Goal: Task Accomplishment & Management: Manage account settings

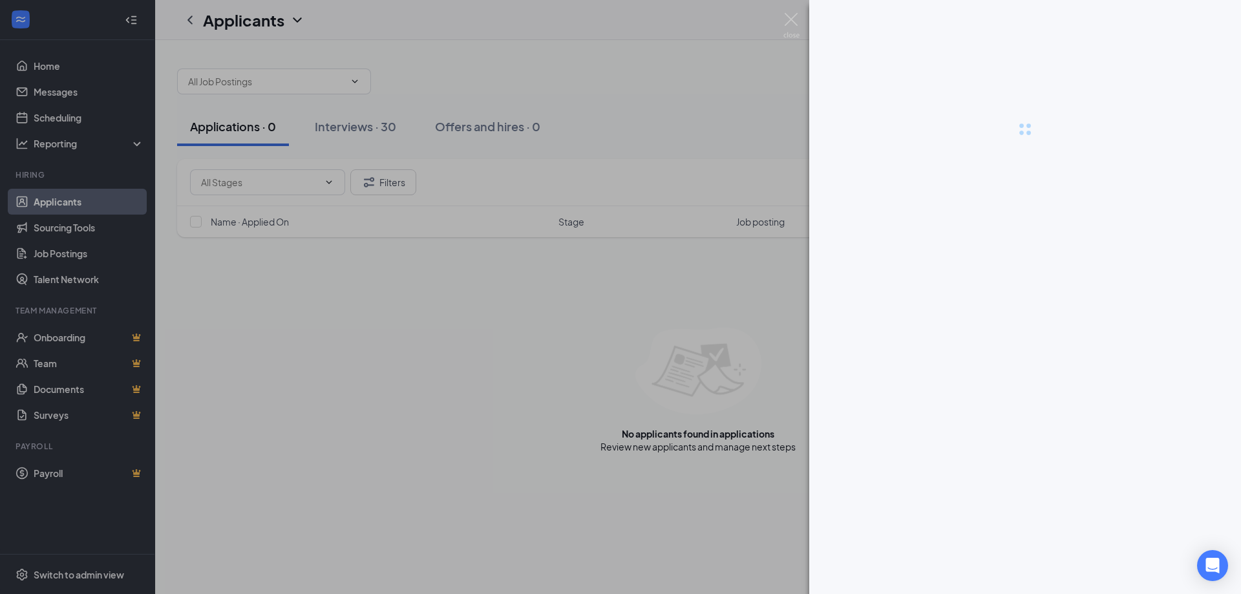
click at [644, 73] on div at bounding box center [620, 297] width 1241 height 594
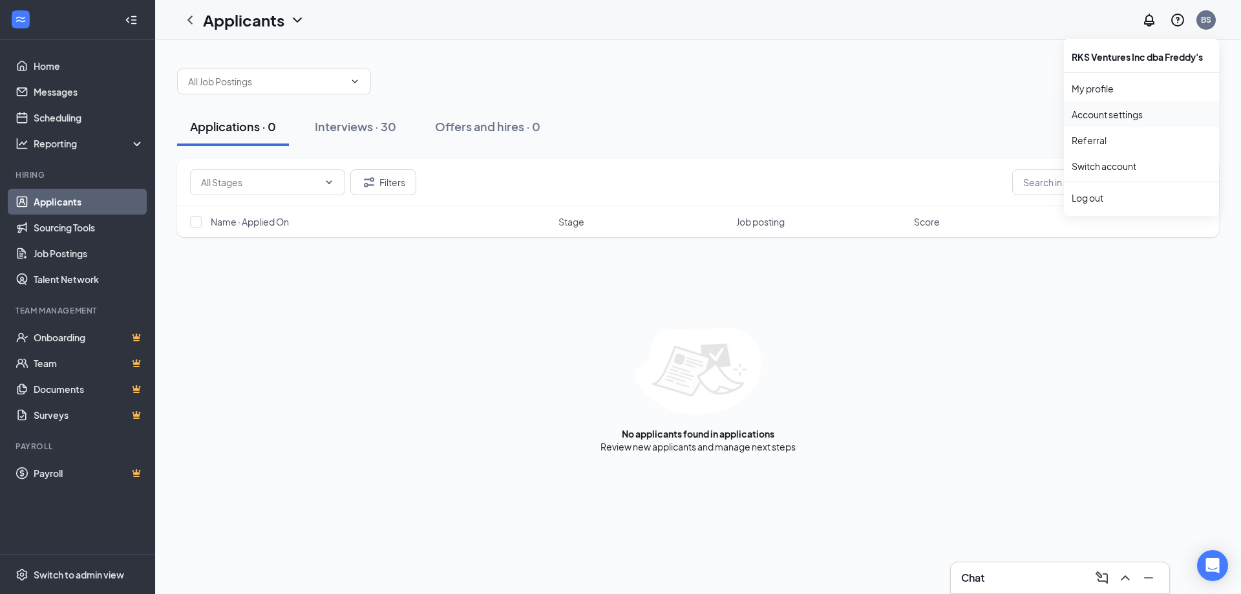
click at [1114, 113] on link "Account settings" at bounding box center [1141, 114] width 140 height 13
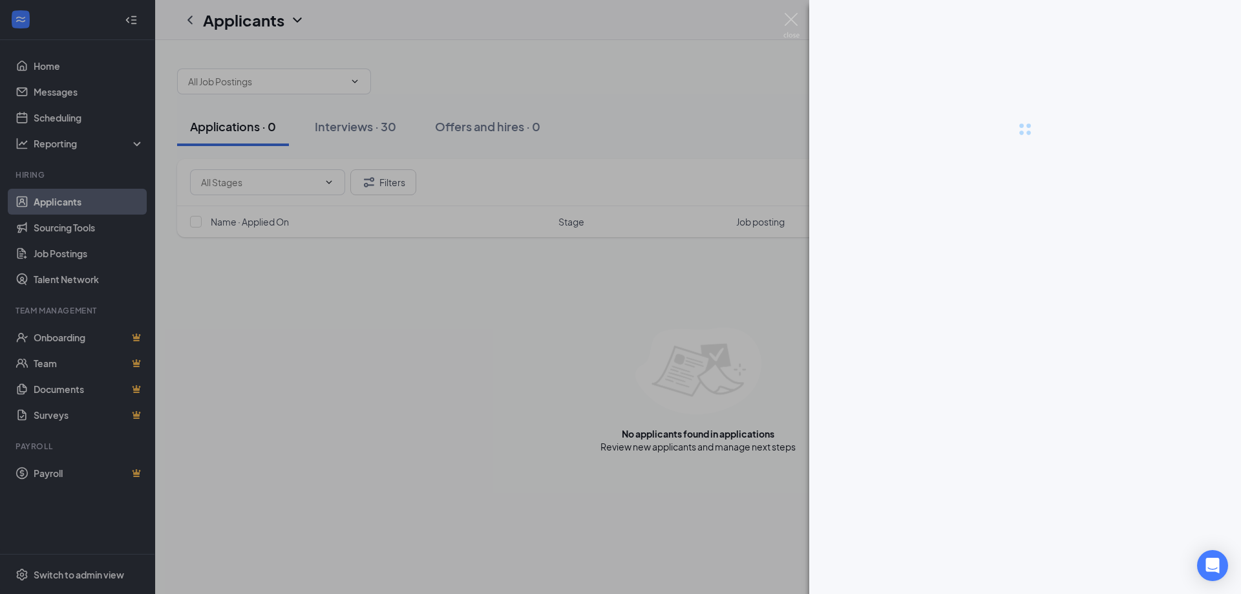
click at [625, 90] on div at bounding box center [620, 297] width 1241 height 594
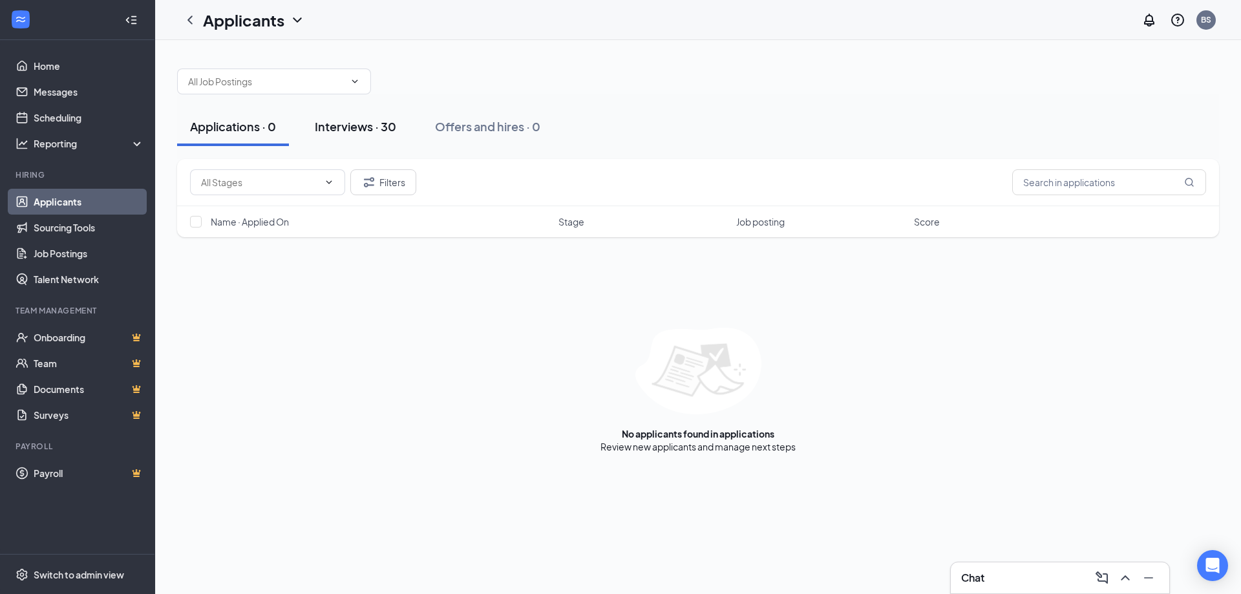
click at [350, 120] on div "Interviews · 30" at bounding box center [355, 126] width 81 height 16
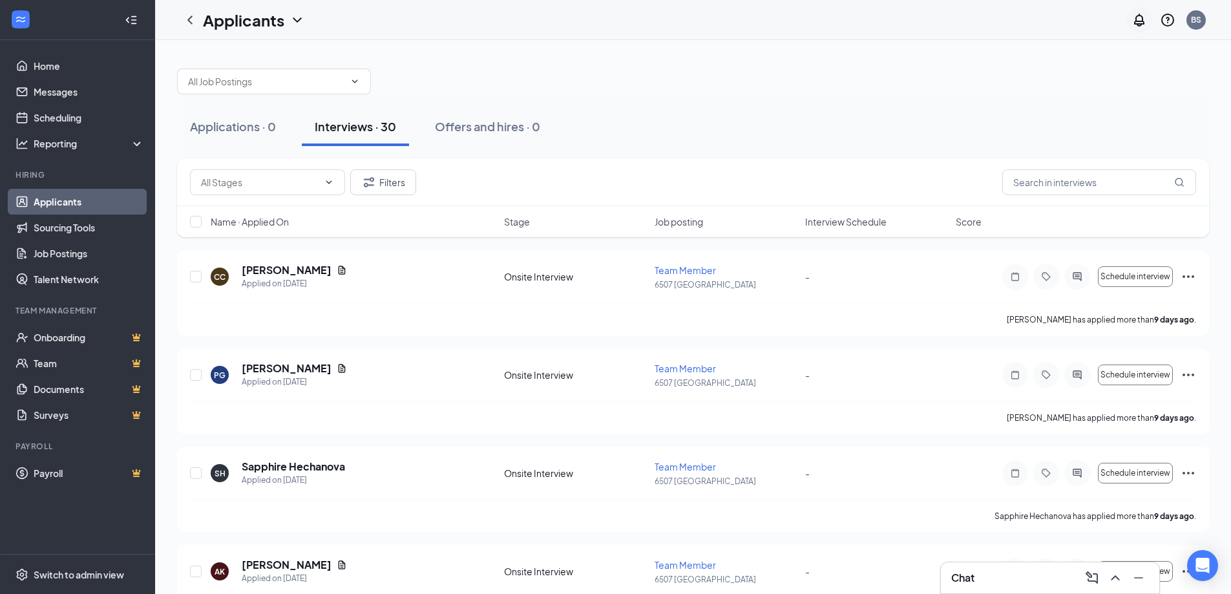
click at [1140, 19] on icon "Notifications" at bounding box center [1140, 20] width 16 height 16
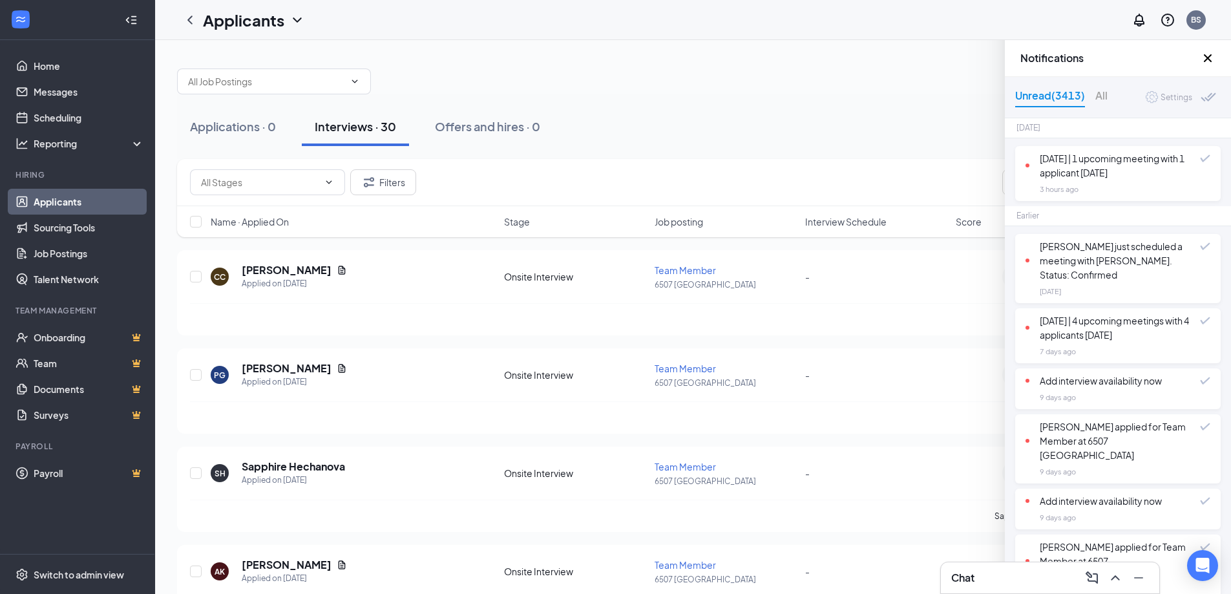
click at [1095, 23] on div "Applicants BS" at bounding box center [693, 20] width 1076 height 40
click at [1205, 54] on icon "Cross" at bounding box center [1208, 58] width 16 height 16
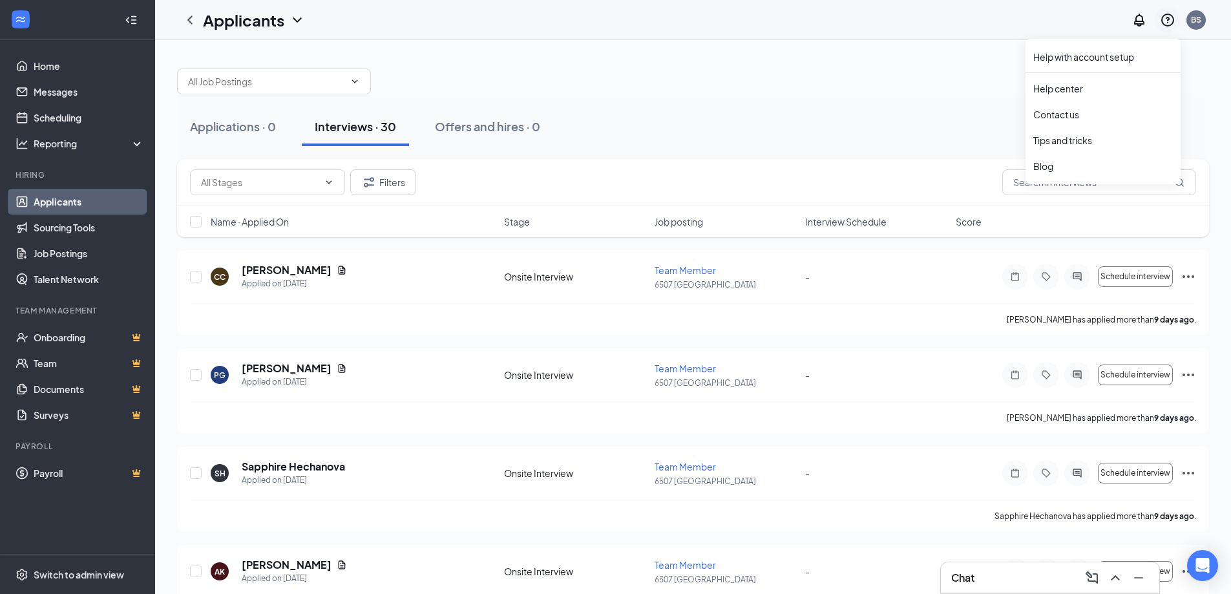
click at [1164, 21] on icon "QuestionInfo" at bounding box center [1168, 20] width 16 height 16
click at [1007, 18] on div "Applicants BS" at bounding box center [693, 20] width 1076 height 40
click at [293, 19] on icon "ChevronDown" at bounding box center [298, 20] width 16 height 16
drag, startPoint x: 295, startPoint y: 17, endPoint x: 306, endPoint y: 15, distance: 11.3
click at [297, 17] on icon "ChevronDown" at bounding box center [298, 20] width 16 height 16
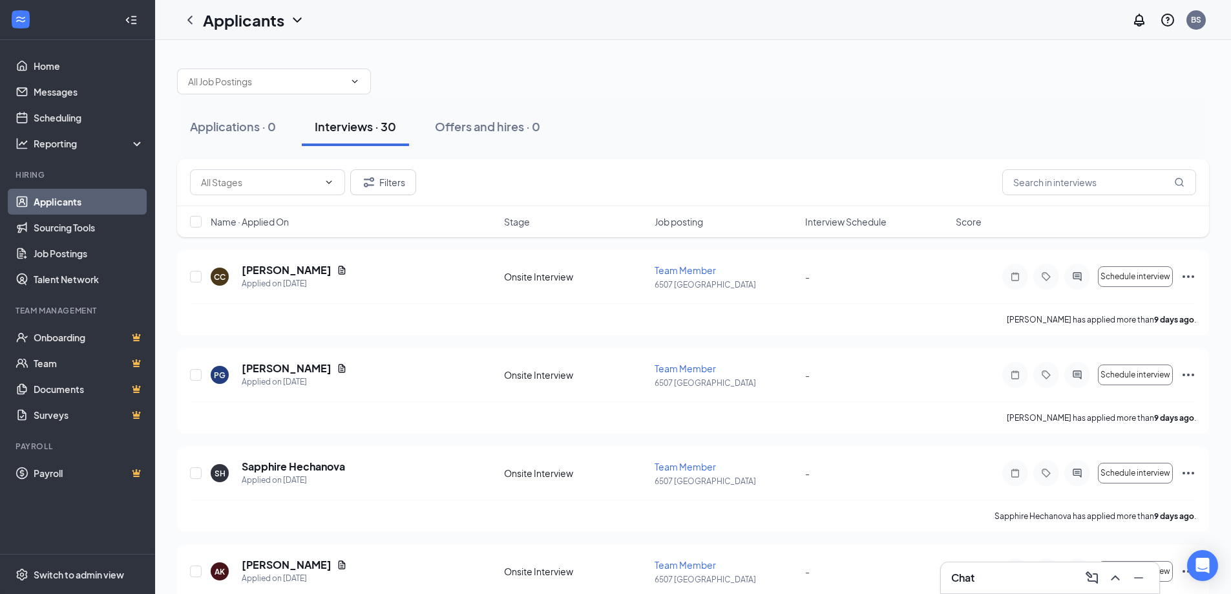
click at [377, 14] on div "Applicants BS" at bounding box center [693, 20] width 1076 height 40
click at [45, 63] on link "Home" at bounding box center [89, 66] width 111 height 26
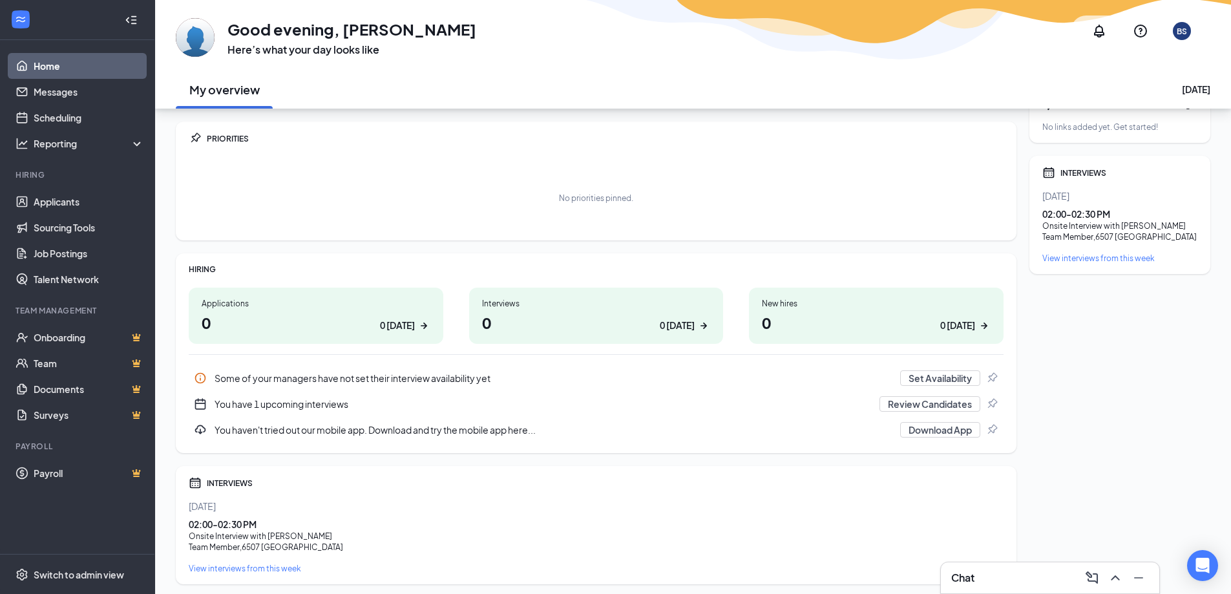
scroll to position [8, 0]
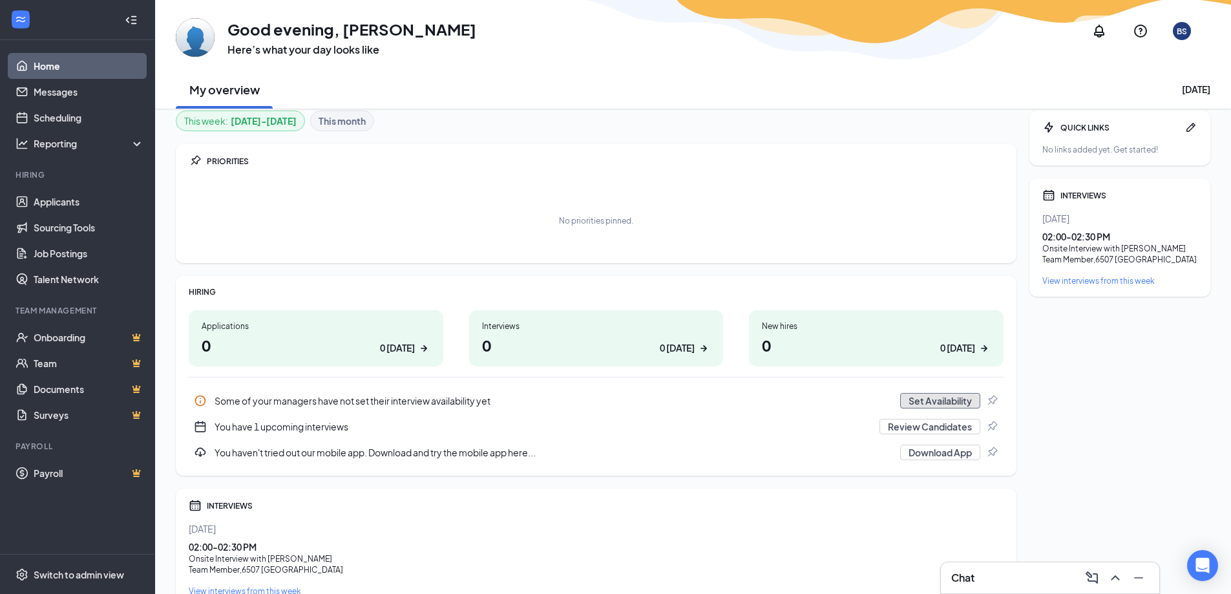
click at [960, 399] on button "Set Availability" at bounding box center [940, 401] width 80 height 16
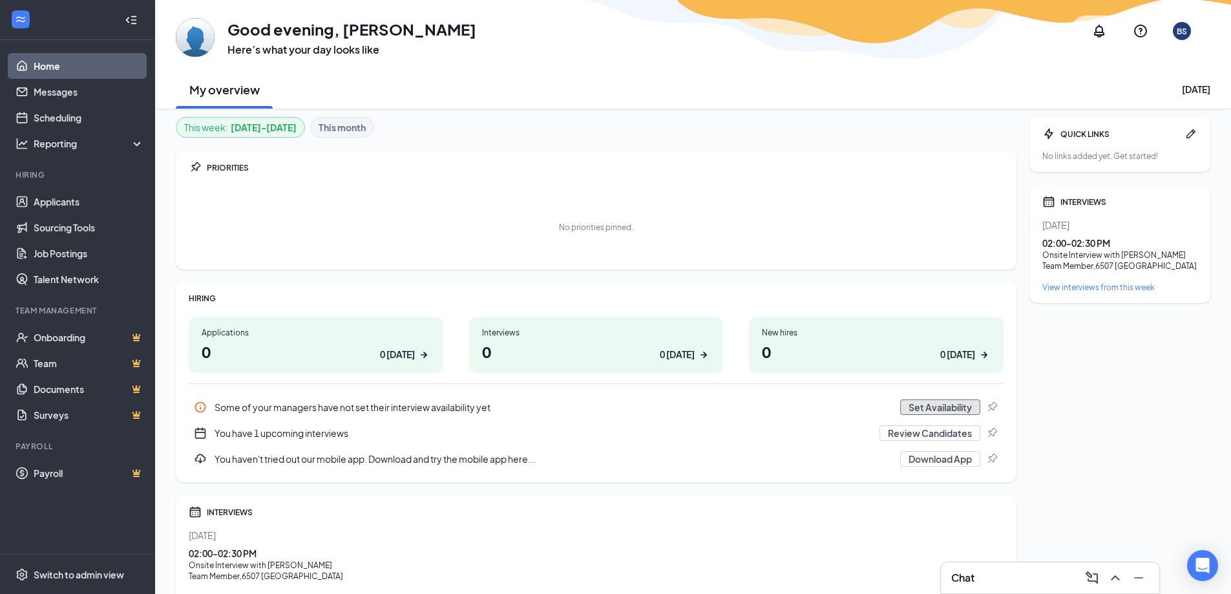
scroll to position [0, 0]
click at [948, 405] on button "Set Availability" at bounding box center [940, 409] width 80 height 16
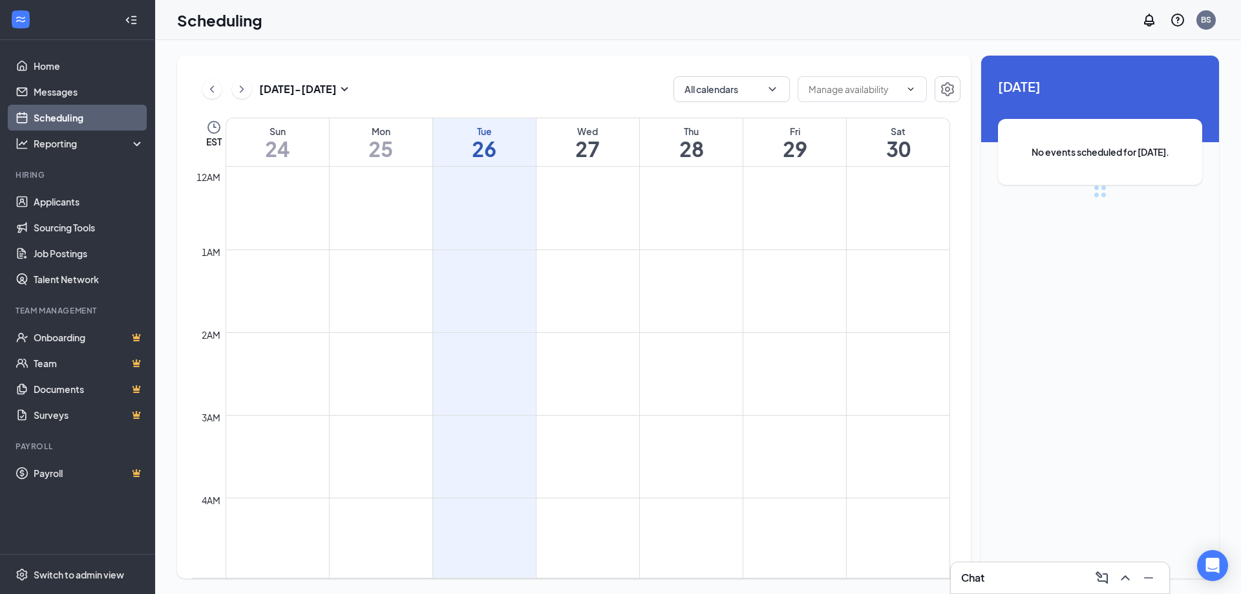
scroll to position [635, 0]
click at [904, 88] on span at bounding box center [909, 89] width 13 height 10
click at [910, 87] on icon "ChevronUp" at bounding box center [910, 89] width 10 height 10
click at [872, 87] on input "text" at bounding box center [854, 89] width 92 height 14
click at [474, 247] on td at bounding box center [588, 245] width 724 height 21
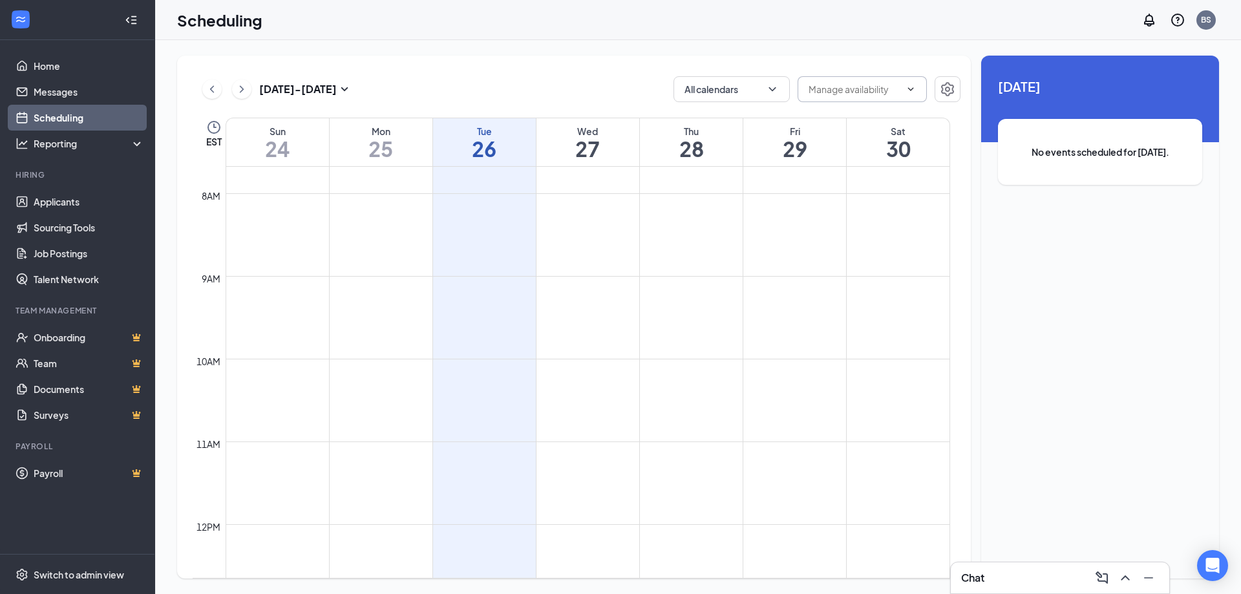
click at [595, 244] on td at bounding box center [588, 245] width 724 height 21
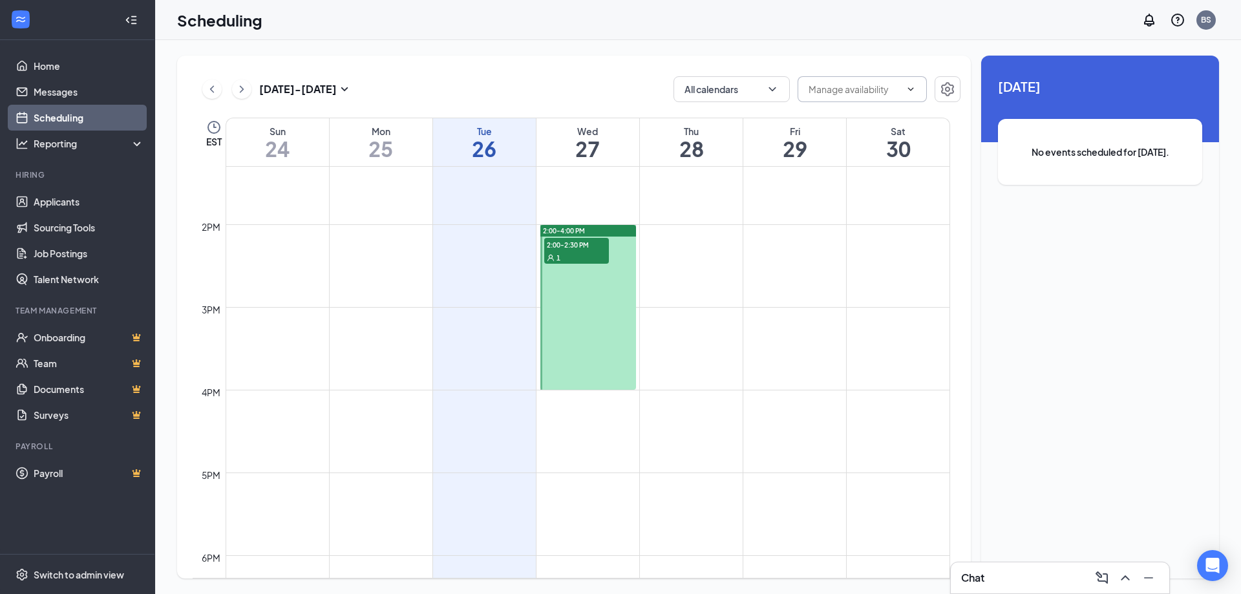
scroll to position [1088, 0]
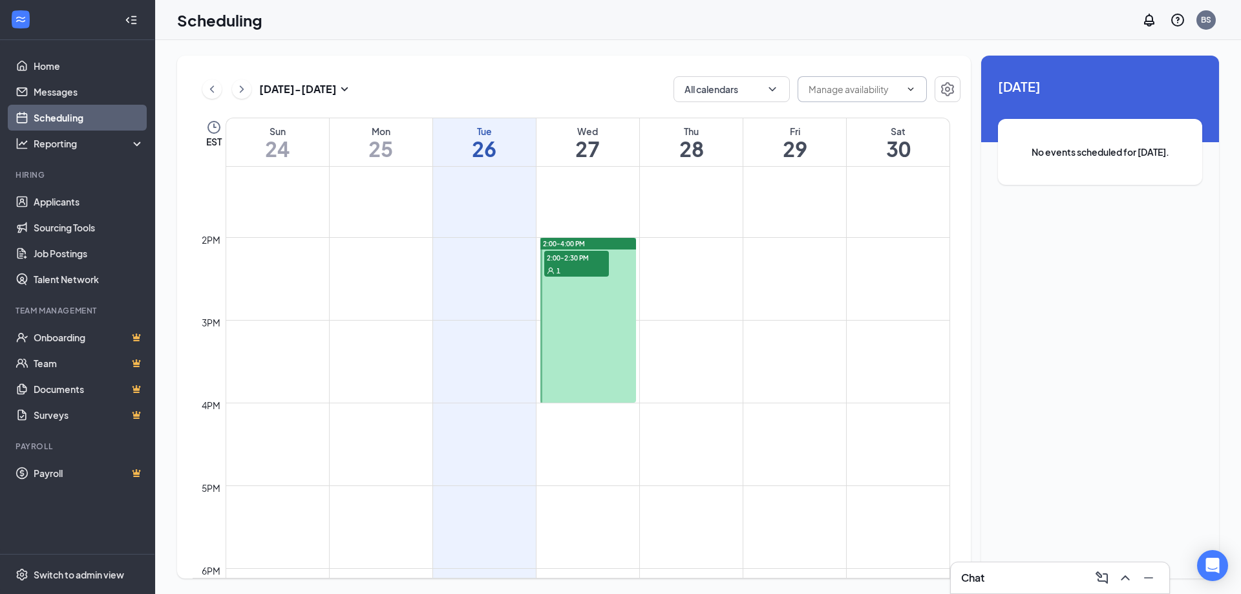
drag, startPoint x: 493, startPoint y: 209, endPoint x: 544, endPoint y: 178, distance: 59.4
click at [494, 208] on td at bounding box center [588, 206] width 724 height 21
click at [906, 88] on icon "ChevronDown" at bounding box center [910, 89] width 10 height 10
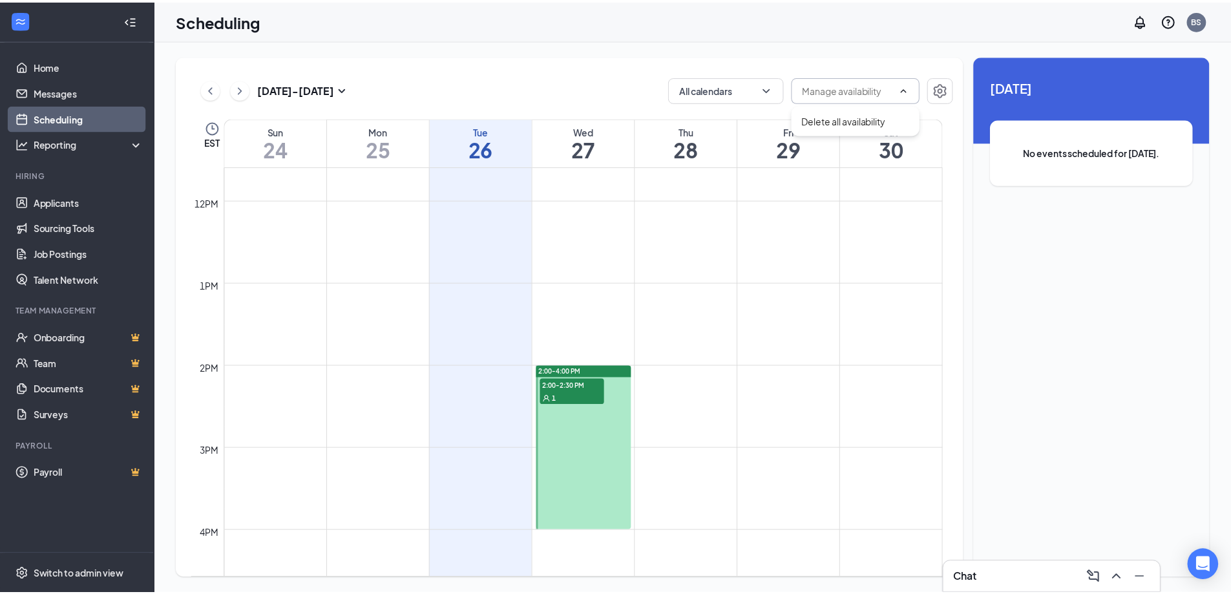
scroll to position [958, 0]
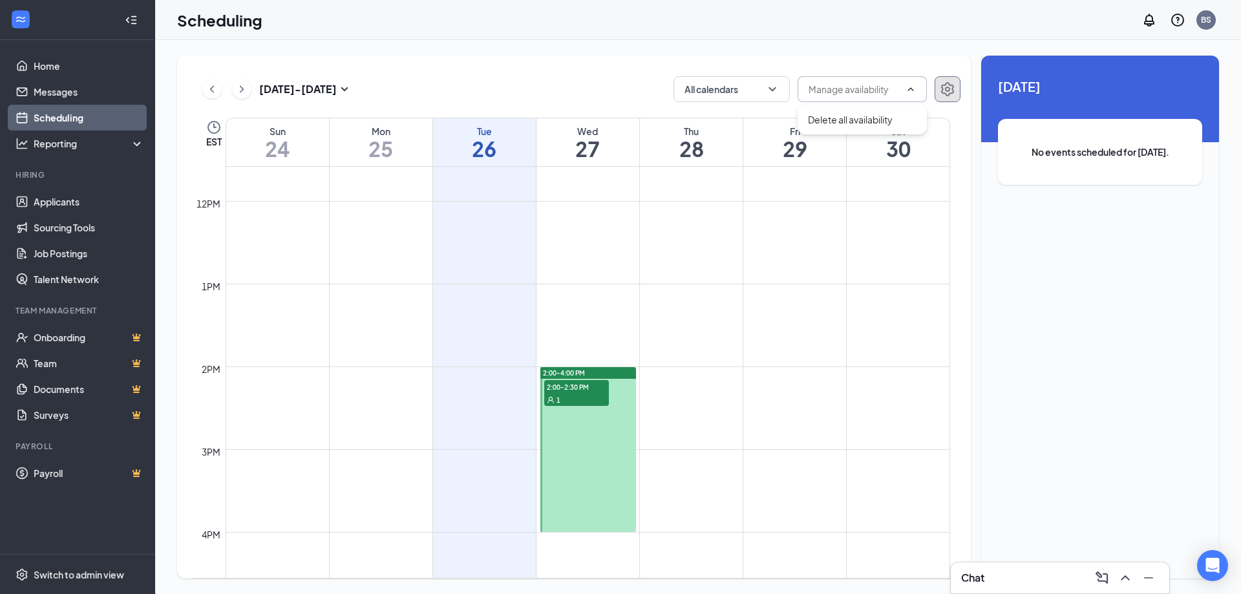
click at [949, 85] on icon "Settings" at bounding box center [947, 89] width 13 height 14
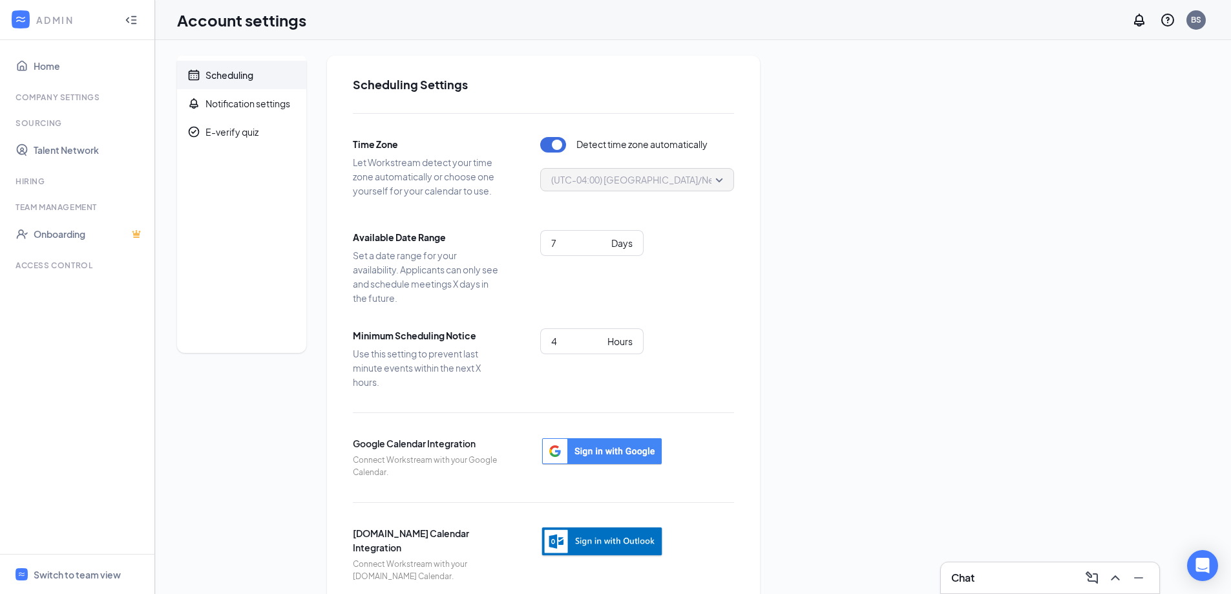
drag, startPoint x: 38, startPoint y: 176, endPoint x: 46, endPoint y: 167, distance: 11.4
click at [39, 174] on ul "Home Company Settings Sourcing Talent Network Hiring Team Management Onboarding…" at bounding box center [77, 297] width 154 height 514
click at [60, 152] on link "Talent Network" at bounding box center [89, 150] width 111 height 26
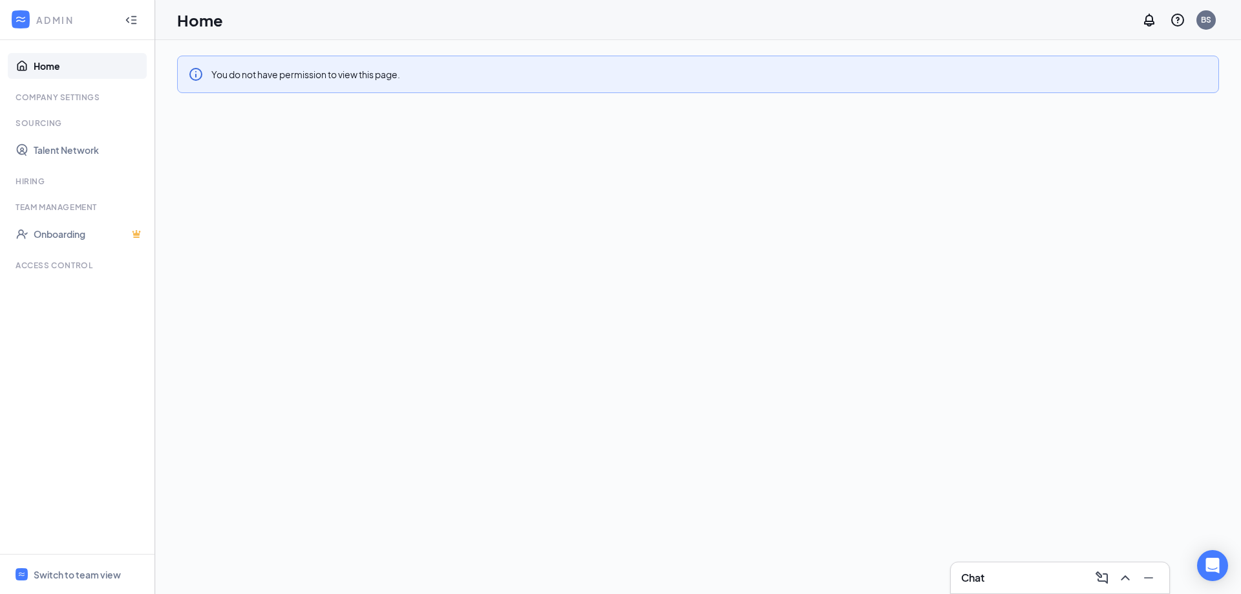
click at [19, 19] on icon "WorkstreamLogo" at bounding box center [20, 19] width 13 height 13
click at [132, 17] on icon "Collapse" at bounding box center [131, 20] width 13 height 13
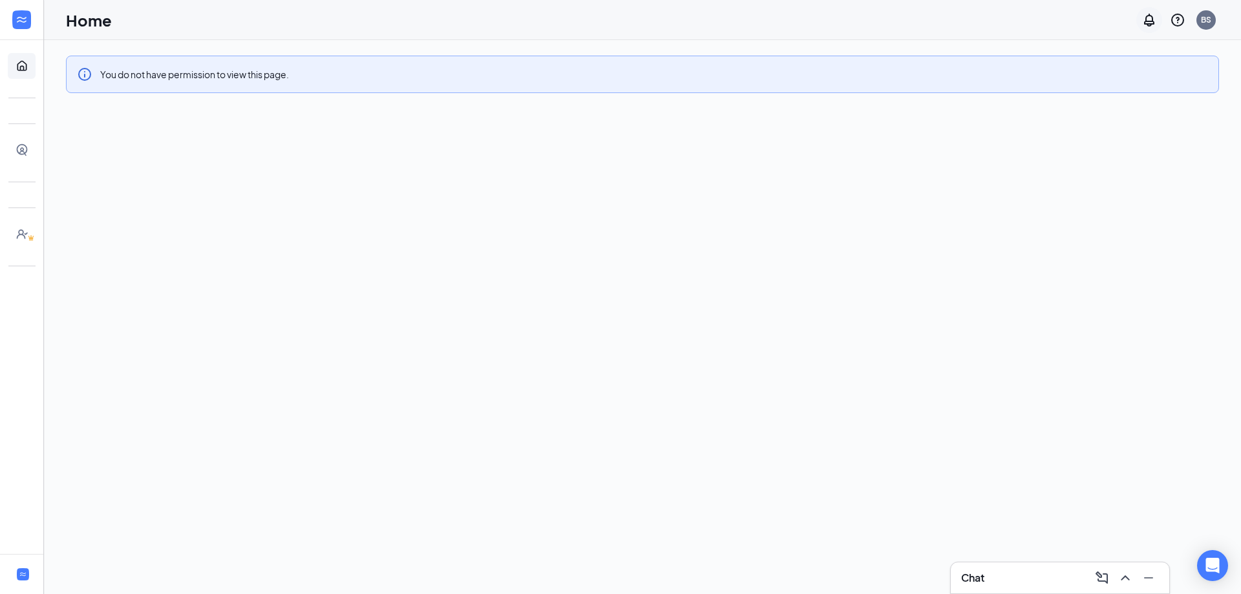
click at [1152, 21] on icon "Notifications" at bounding box center [1149, 20] width 10 height 13
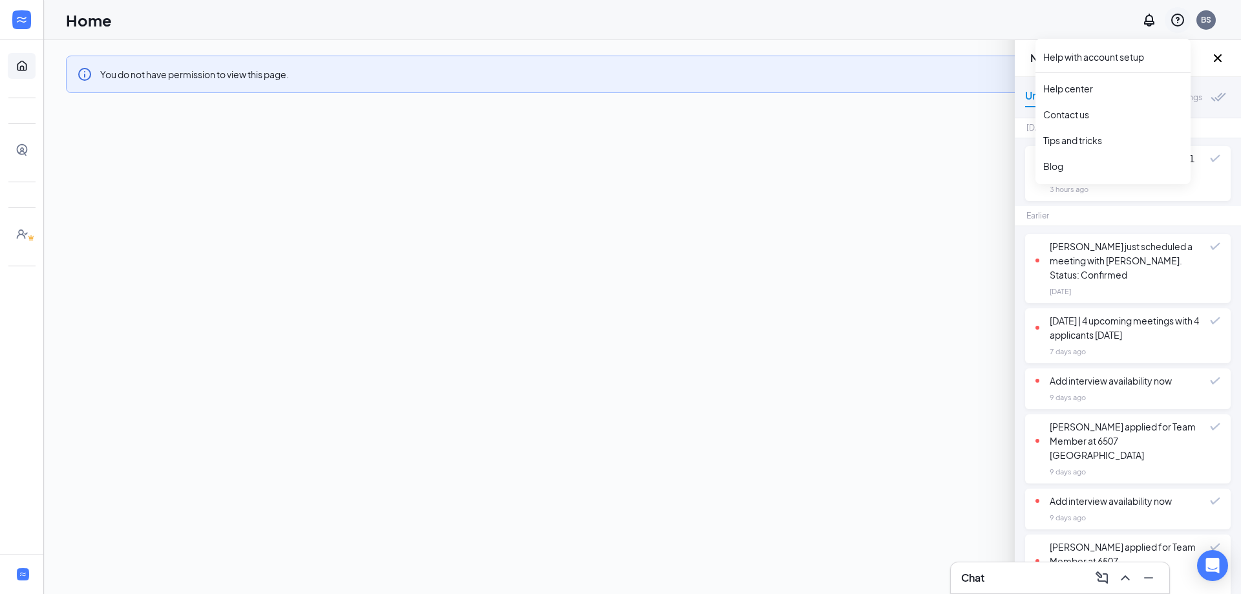
click at [1176, 19] on icon "QuestionInfo" at bounding box center [1178, 20] width 16 height 16
drag, startPoint x: 973, startPoint y: 26, endPoint x: 1044, endPoint y: 24, distance: 70.5
click at [984, 25] on div "Home BS" at bounding box center [642, 20] width 1197 height 40
click at [1208, 17] on div "BS" at bounding box center [1206, 19] width 10 height 11
click at [923, 17] on div "Home BS" at bounding box center [642, 20] width 1197 height 40
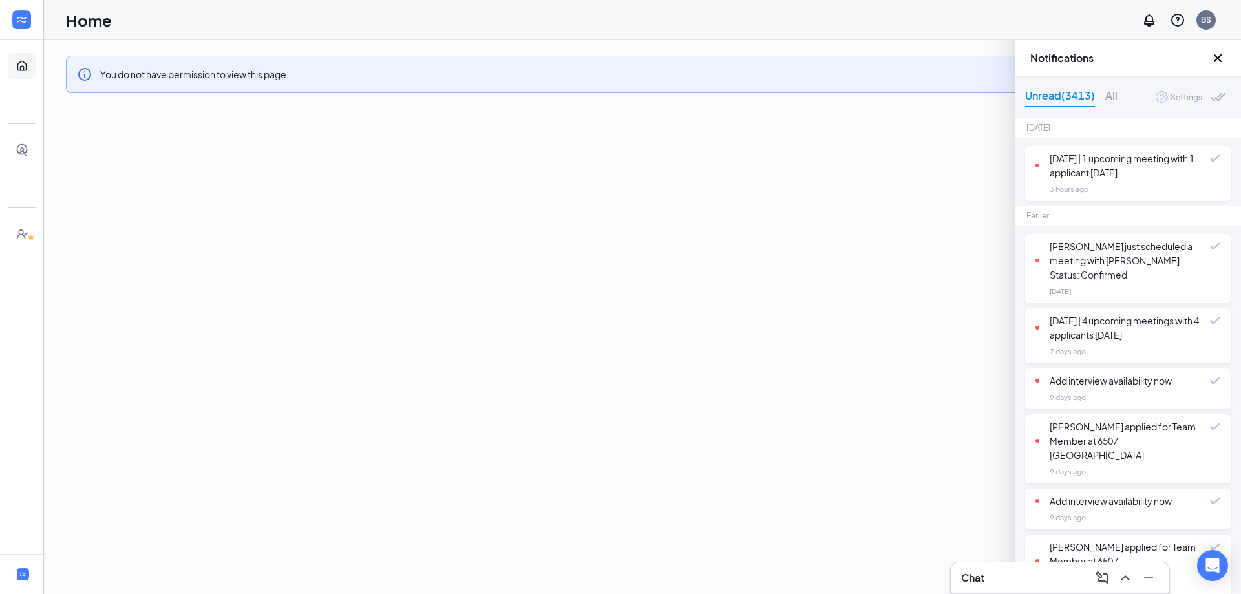
click at [1213, 56] on div "Notifications" at bounding box center [1127, 58] width 195 height 16
click at [1226, 54] on div "Notifications" at bounding box center [1128, 58] width 226 height 37
click at [1218, 56] on icon "Cross" at bounding box center [1218, 58] width 16 height 16
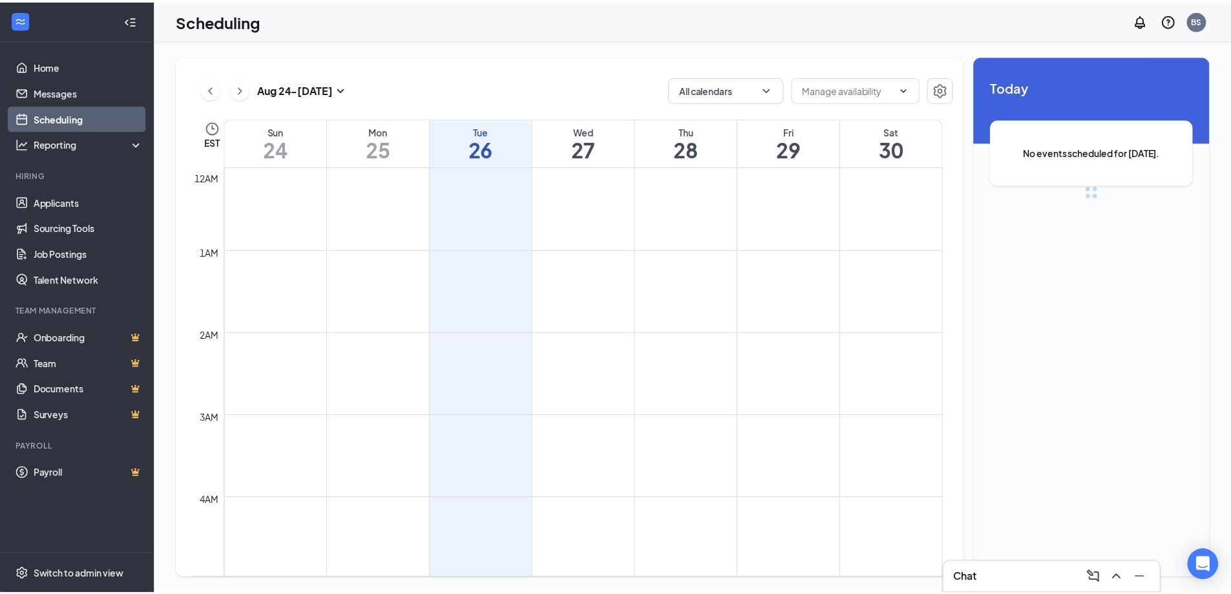
scroll to position [635, 0]
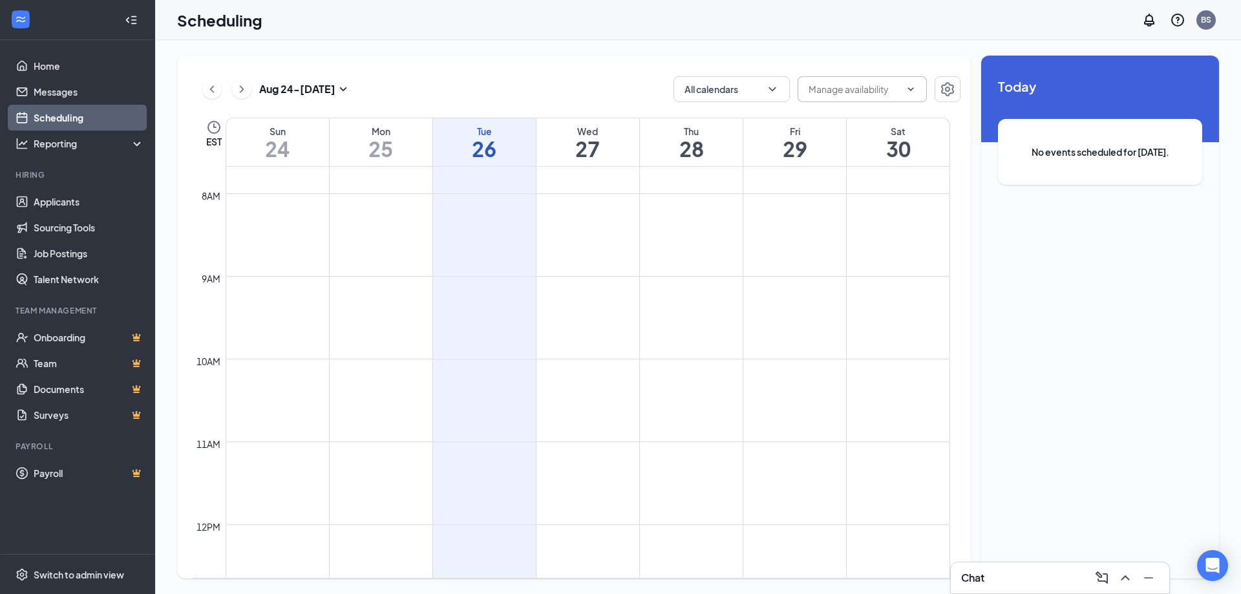
click at [881, 84] on input "text" at bounding box center [854, 89] width 92 height 14
click at [944, 89] on icon "Settings" at bounding box center [948, 89] width 16 height 16
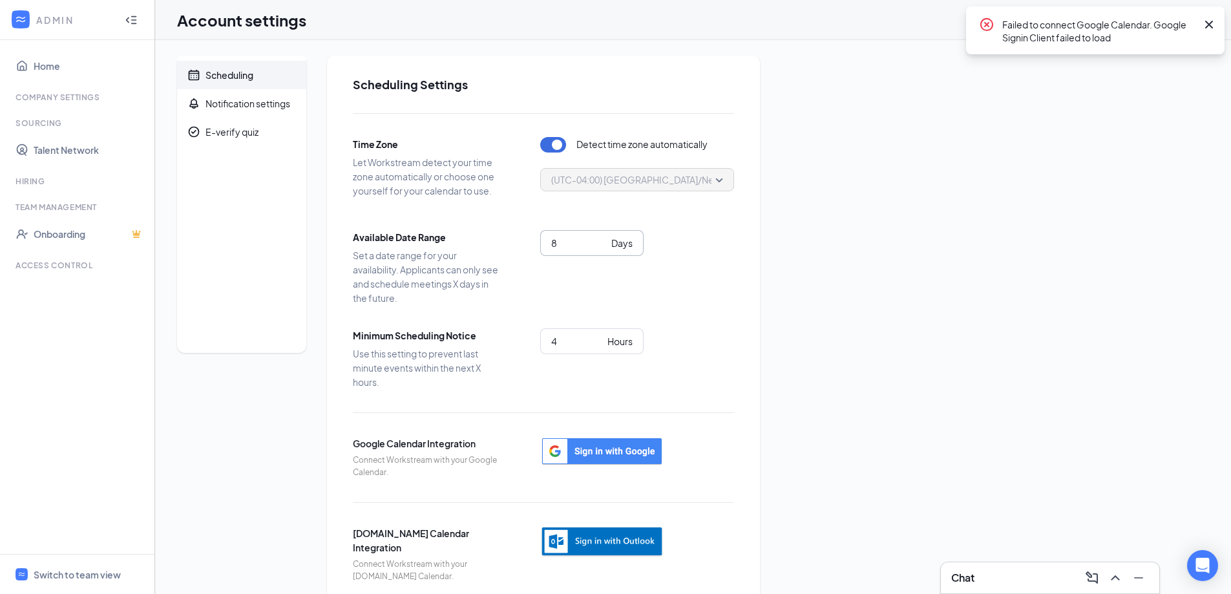
click at [601, 238] on input "8" at bounding box center [578, 243] width 55 height 14
type input "7"
click at [599, 244] on input "7" at bounding box center [578, 243] width 55 height 14
click at [669, 228] on div "Time Zone Let Workstream detect your time zone automatically or choose one your…" at bounding box center [543, 347] width 381 height 469
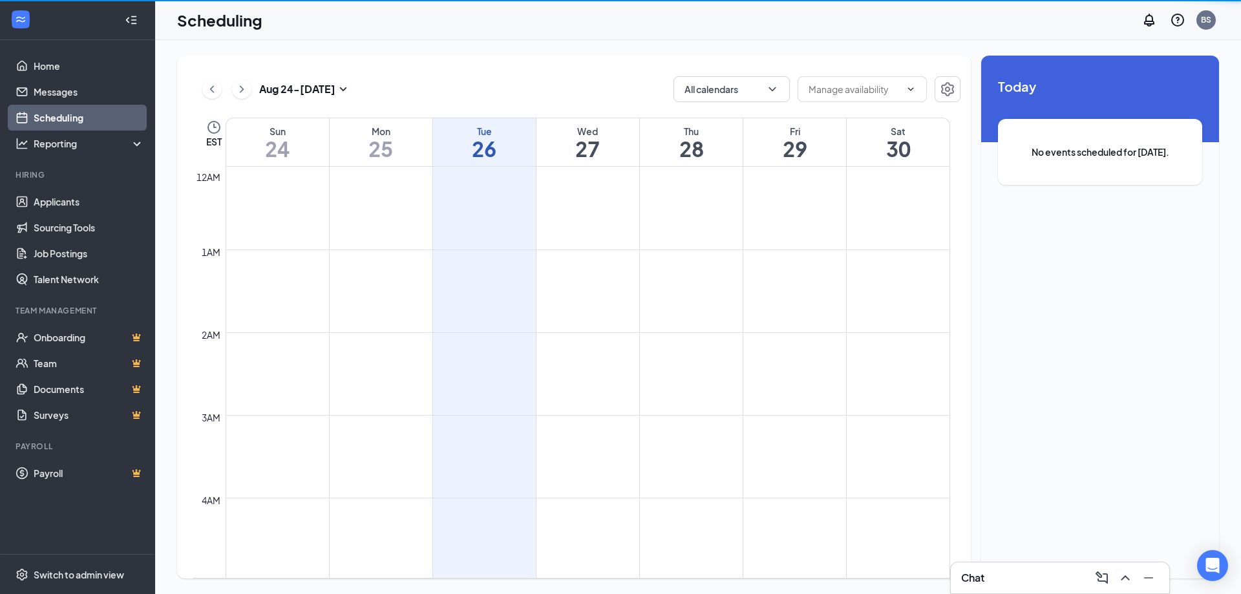
scroll to position [635, 0]
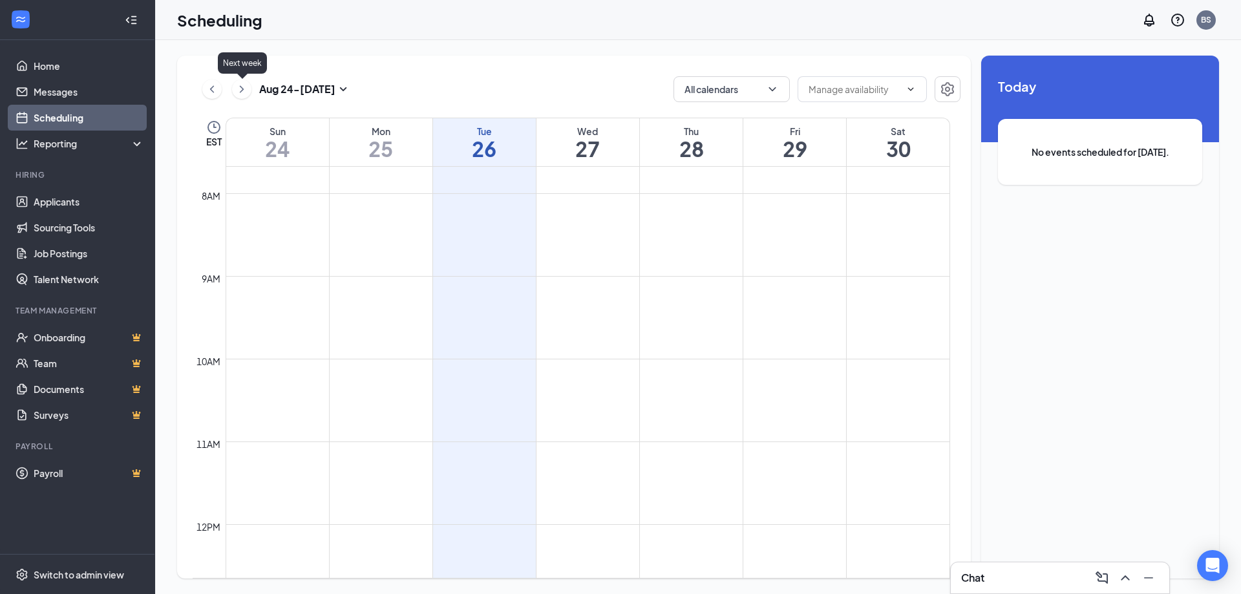
click at [242, 88] on icon "ChevronRight" at bounding box center [241, 89] width 13 height 16
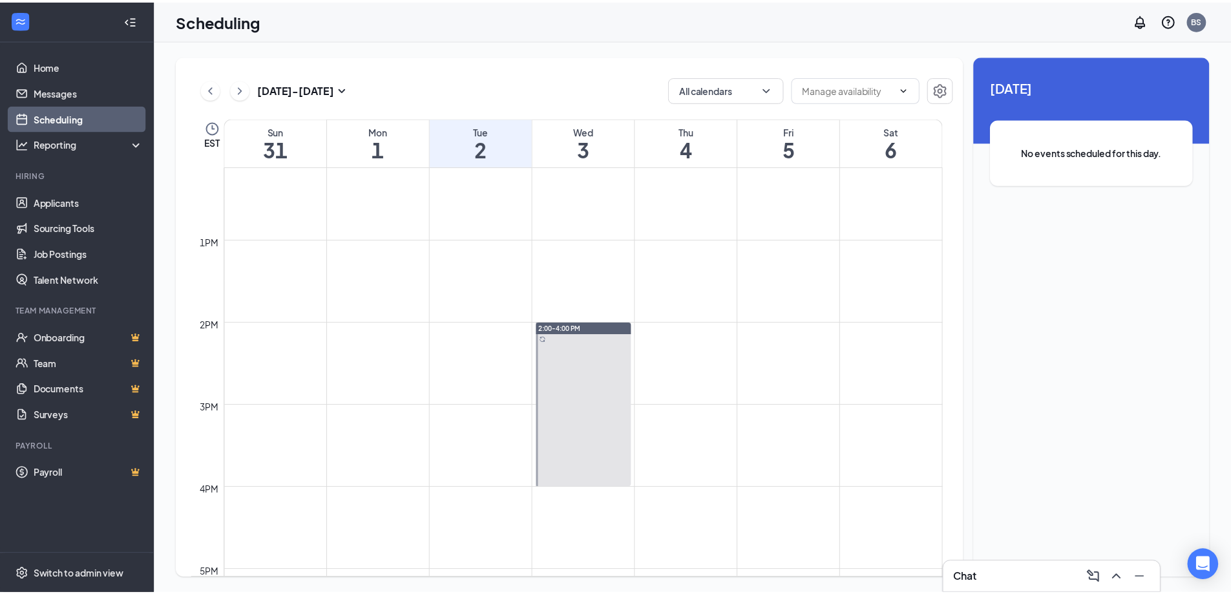
scroll to position [1023, 0]
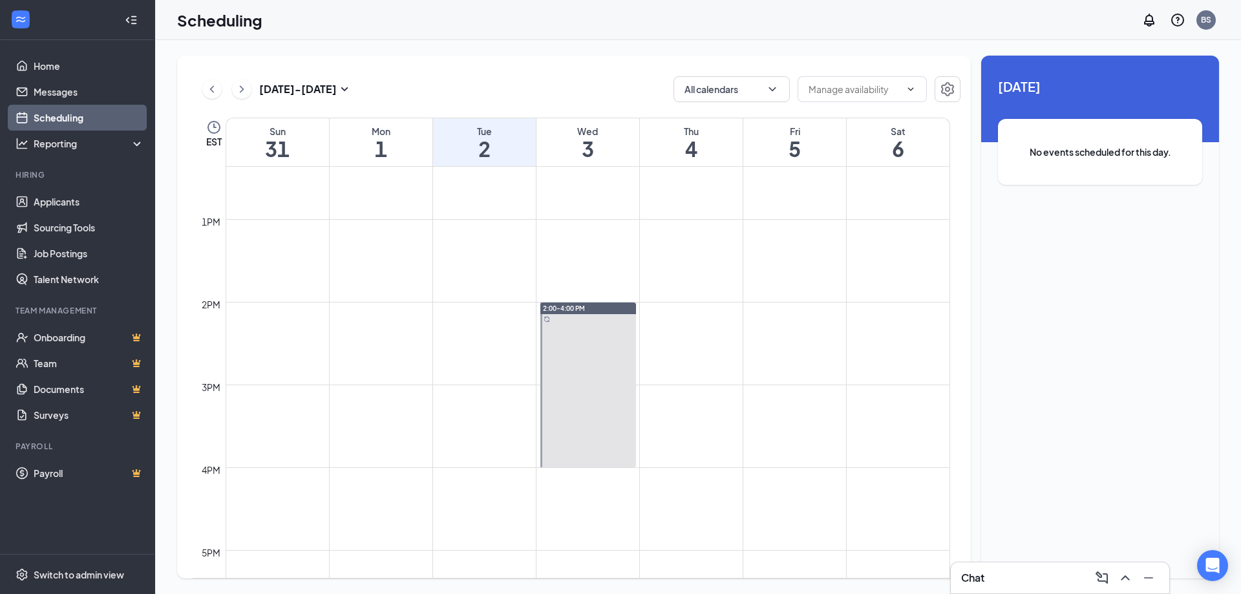
click at [478, 323] on td at bounding box center [588, 332] width 724 height 21
drag, startPoint x: 475, startPoint y: 323, endPoint x: 478, endPoint y: 330, distance: 7.6
click at [478, 330] on td at bounding box center [588, 332] width 724 height 21
drag, startPoint x: 476, startPoint y: 344, endPoint x: 472, endPoint y: 350, distance: 7.0
click at [475, 345] on td at bounding box center [588, 353] width 724 height 21
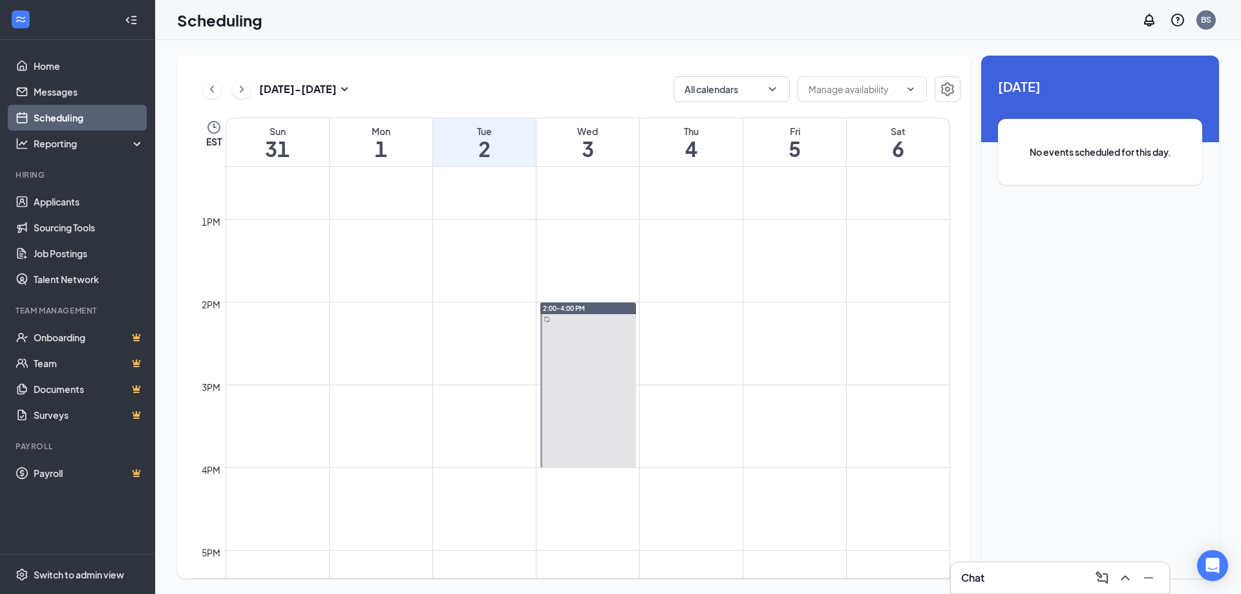
click at [471, 348] on td at bounding box center [588, 353] width 724 height 21
click at [472, 348] on td at bounding box center [588, 353] width 724 height 21
click at [843, 225] on td at bounding box center [588, 229] width 724 height 21
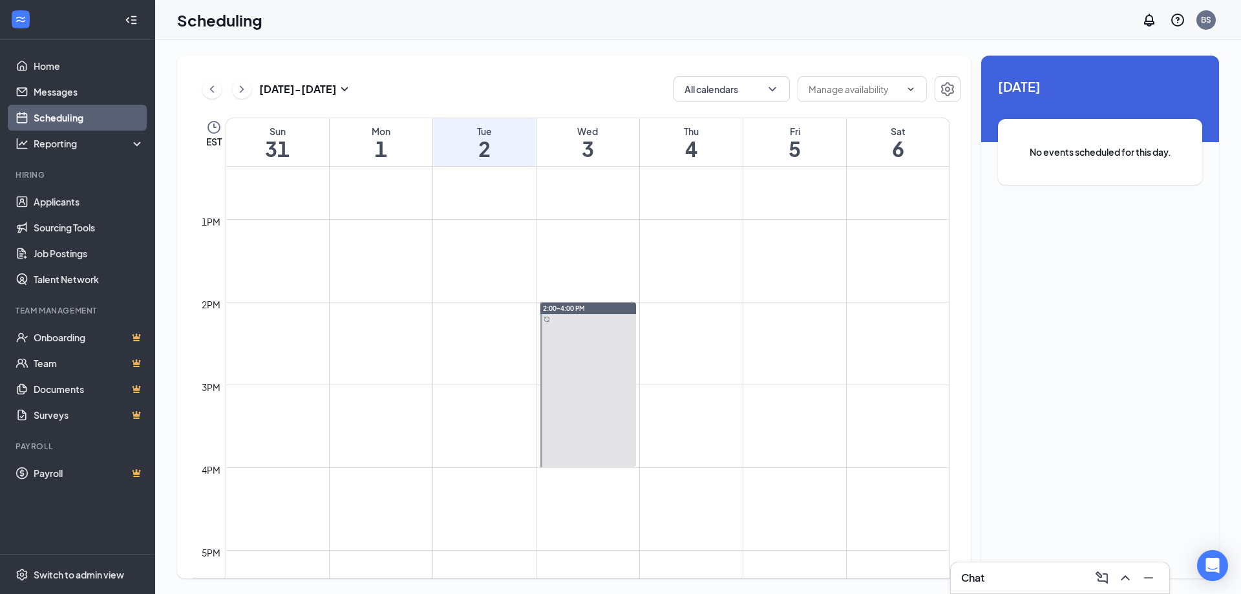
click at [1060, 150] on span "No events scheduled for this day." at bounding box center [1100, 152] width 153 height 14
click at [828, 83] on input "text" at bounding box center [854, 89] width 92 height 14
click at [845, 85] on input "text" at bounding box center [854, 89] width 92 height 14
click at [912, 90] on icon "ChevronDown" at bounding box center [910, 89] width 10 height 10
click at [912, 89] on icon "ChevronUp" at bounding box center [911, 88] width 6 height 3
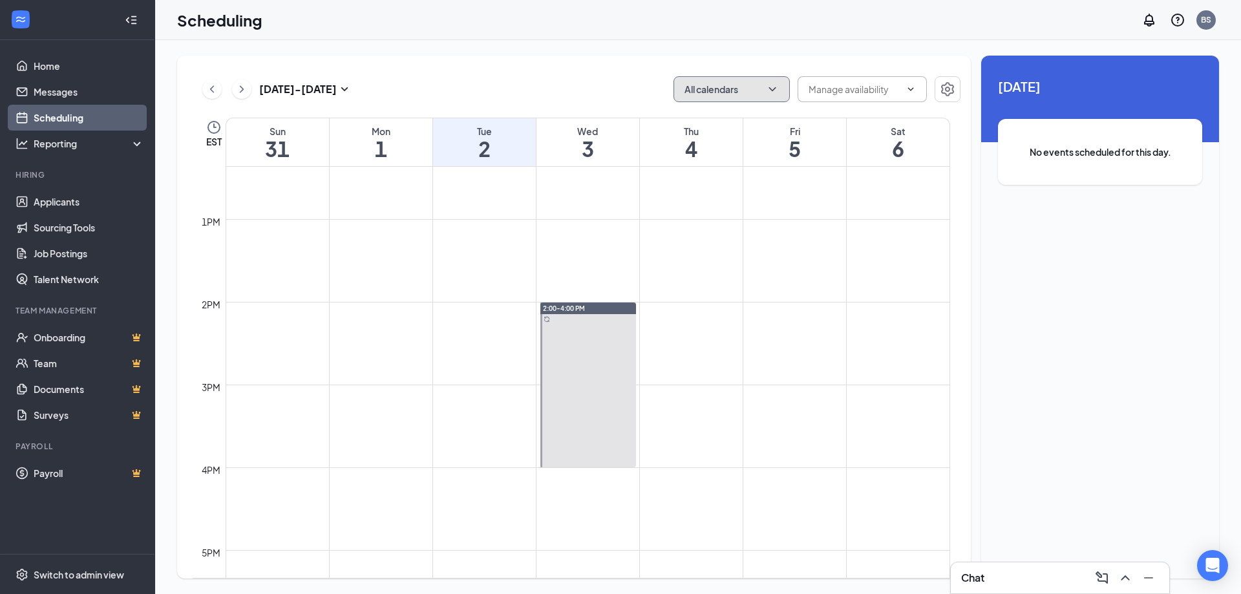
click at [775, 87] on icon "ChevronDown" at bounding box center [771, 89] width 7 height 4
click at [775, 87] on icon "ChevronUp" at bounding box center [772, 89] width 13 height 13
drag, startPoint x: 434, startPoint y: 43, endPoint x: 253, endPoint y: 41, distance: 180.9
click at [406, 48] on div "Aug 31 - Sep 6 All calendars EST Sun 31 Mon 1 Tue 2 Wed 3 Thu 4 Fri 5 Sat 6 12a…" at bounding box center [698, 317] width 1086 height 554
click at [21, 18] on icon "WorkstreamLogo" at bounding box center [20, 20] width 9 height 6
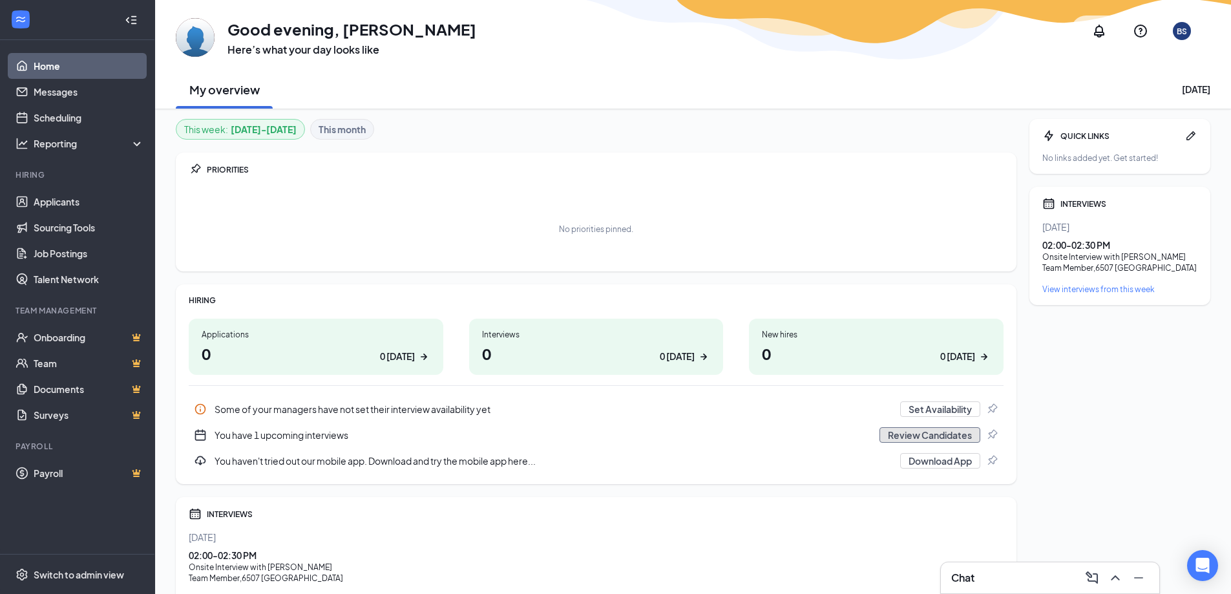
click at [940, 430] on button "Review Candidates" at bounding box center [929, 435] width 101 height 16
click at [40, 65] on link "Home" at bounding box center [89, 66] width 111 height 26
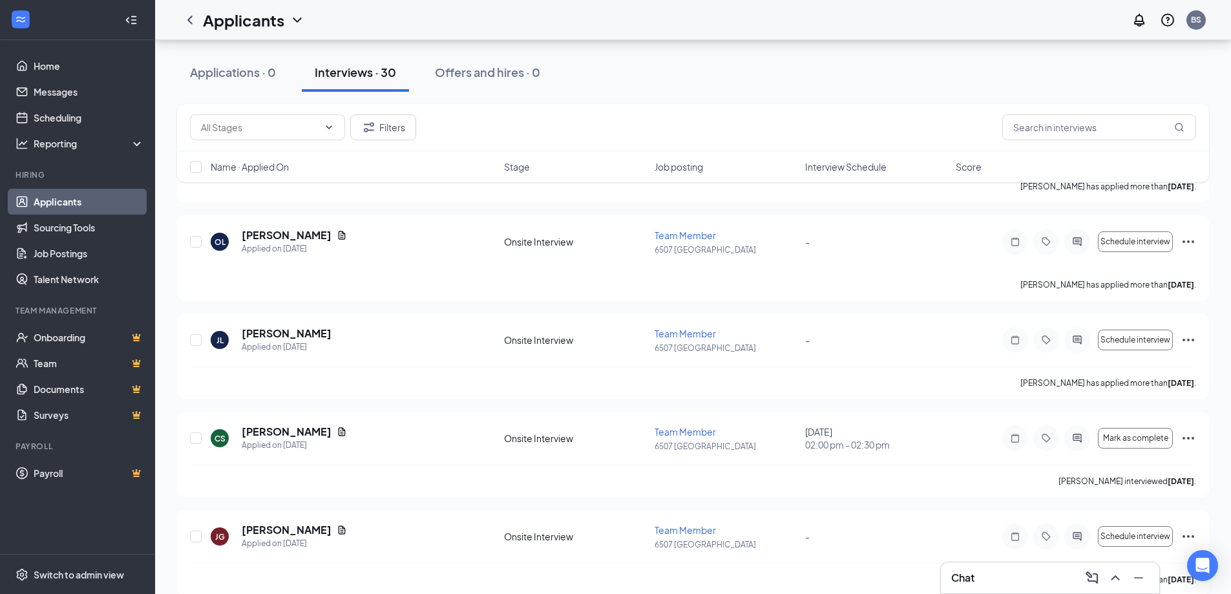
scroll to position [2606, 0]
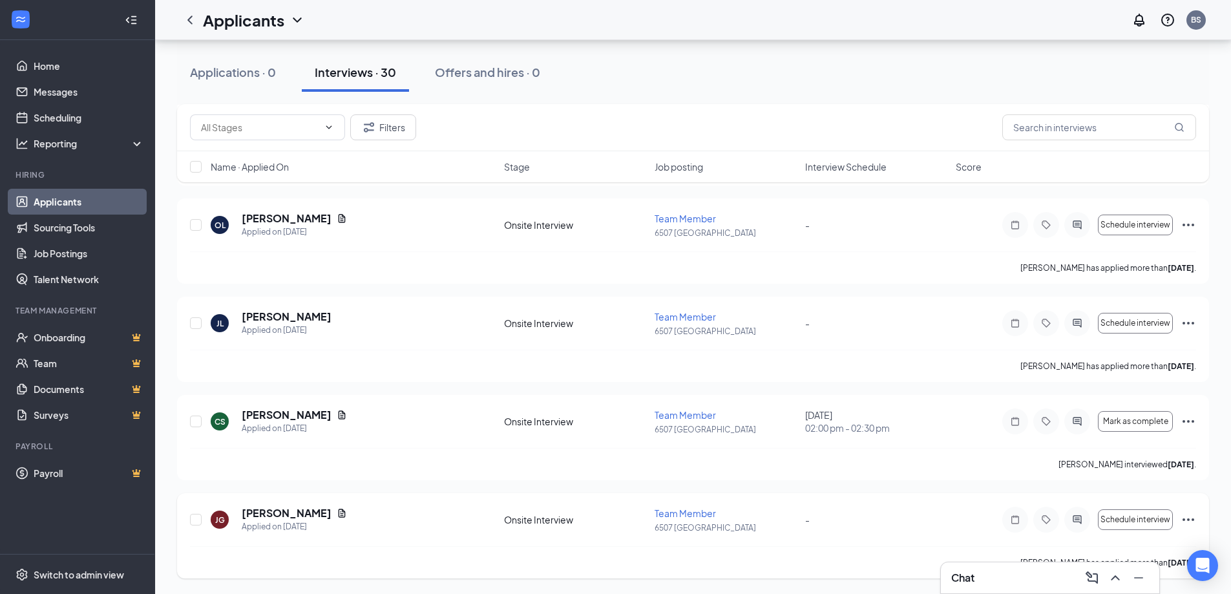
click at [971, 498] on div "JG Jonah Gaddis Applied on Aug 7 Onsite Interview Team Member 6507 CLEVELAND - …" at bounding box center [693, 535] width 1032 height 85
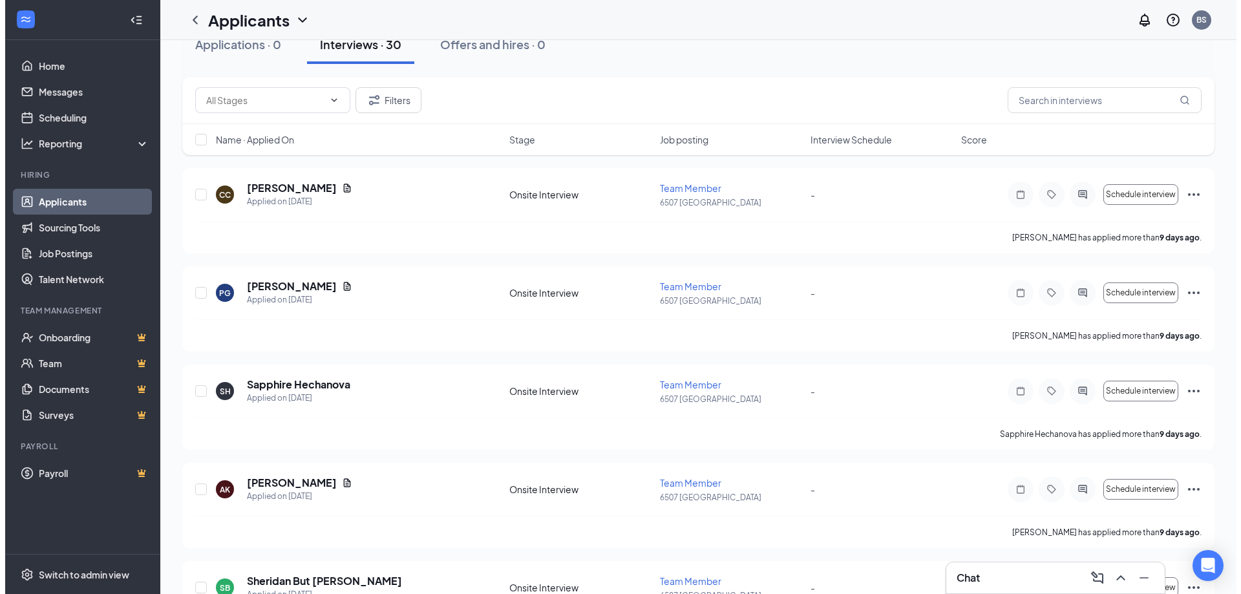
scroll to position [0, 0]
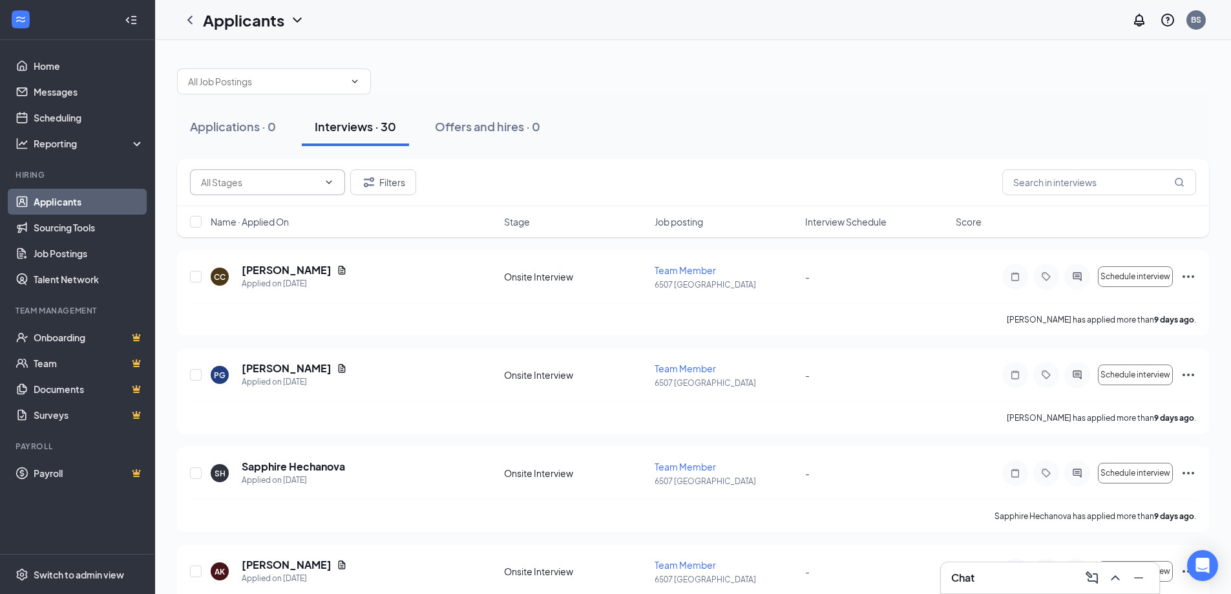
click at [289, 178] on input "text" at bounding box center [260, 182] width 118 height 14
click at [383, 180] on button "Filters" at bounding box center [383, 182] width 66 height 26
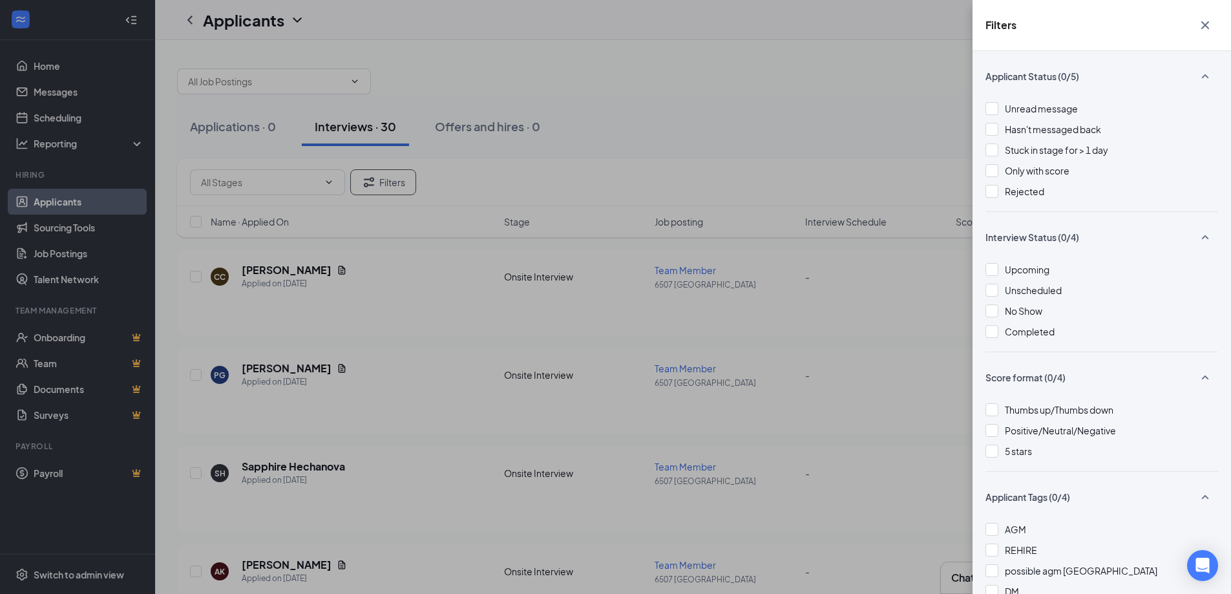
click at [729, 167] on div "Filters Applicant Status (0/5) Unread message Hasn't messaged back Stuck in sta…" at bounding box center [615, 297] width 1231 height 594
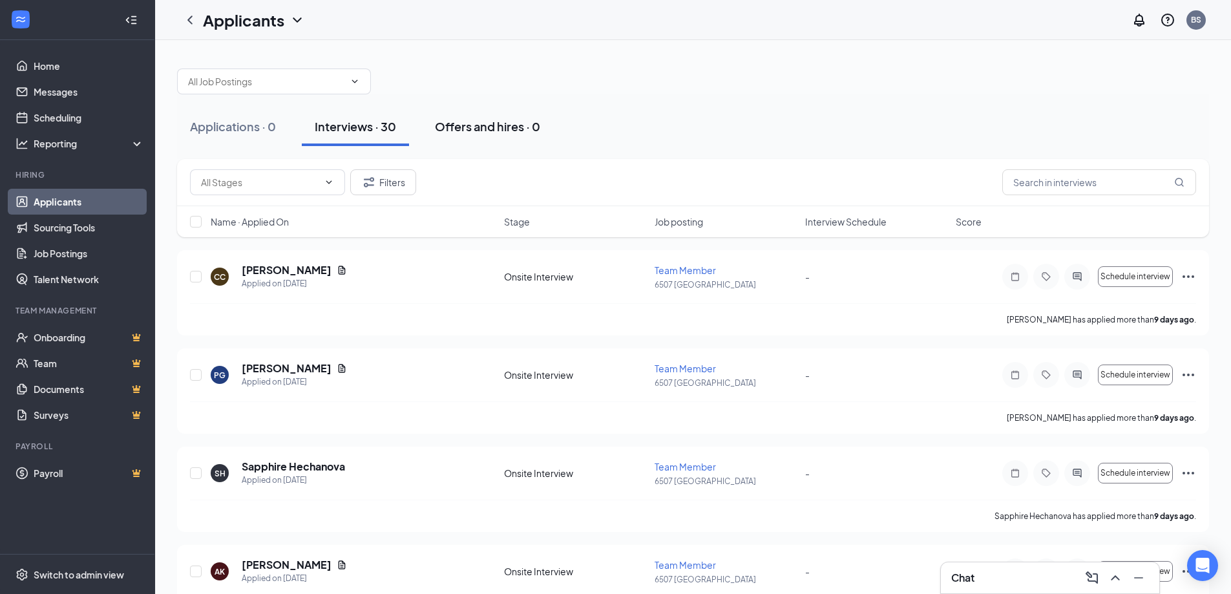
click at [498, 125] on div "Offers and hires · 0" at bounding box center [487, 126] width 105 height 16
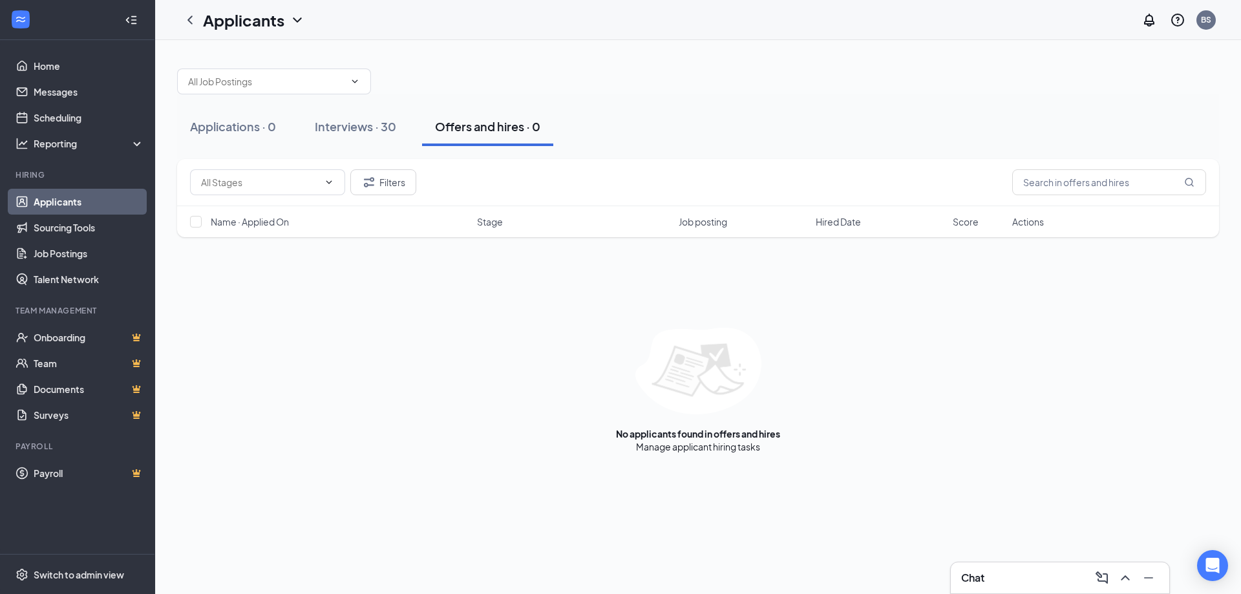
click at [739, 123] on div "Applications · 0 Interviews · 30 Offers and hires · 0" at bounding box center [698, 126] width 1042 height 39
click at [1154, 16] on icon "Notifications" at bounding box center [1149, 20] width 16 height 16
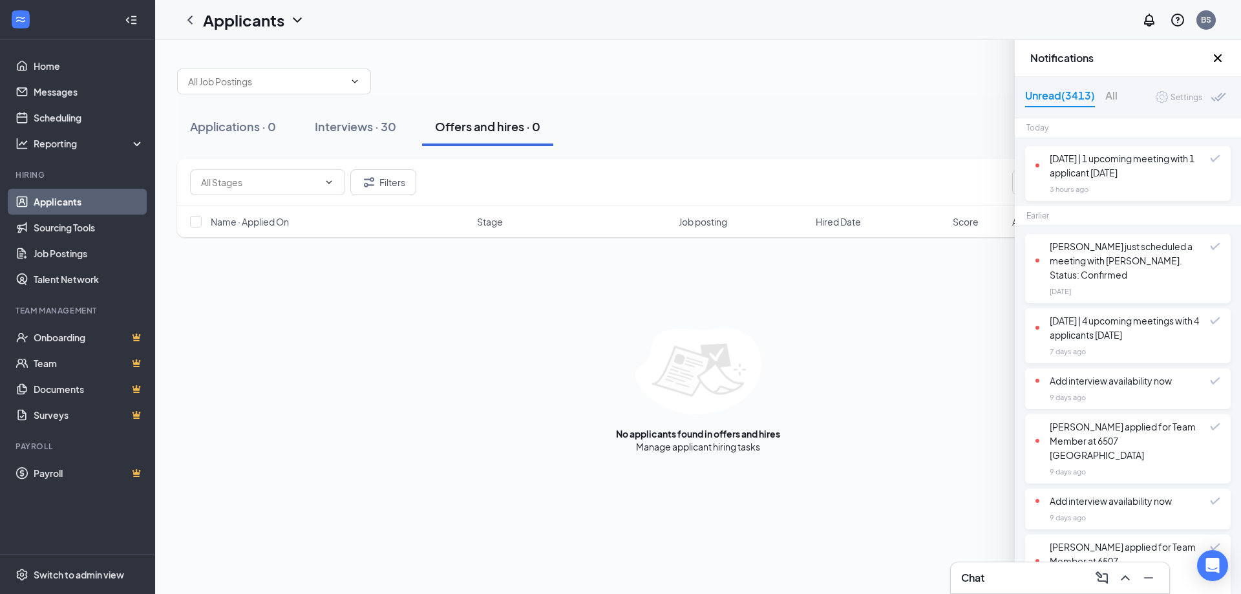
click at [1183, 97] on div "Settings" at bounding box center [1186, 97] width 32 height 13
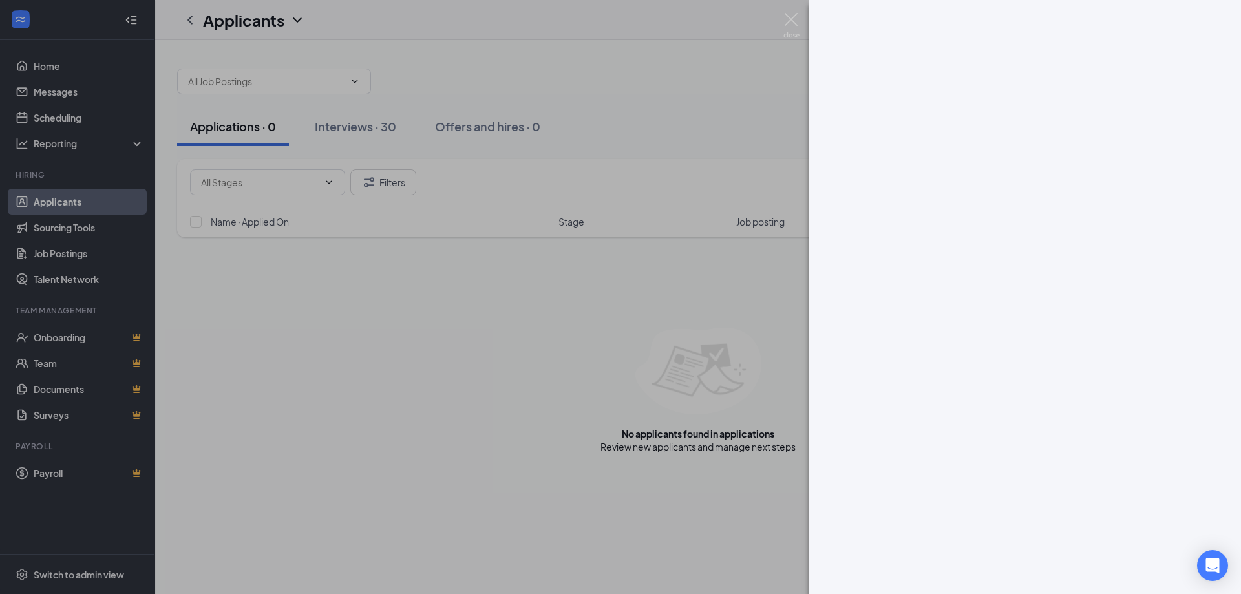
click at [754, 109] on div at bounding box center [620, 297] width 1241 height 594
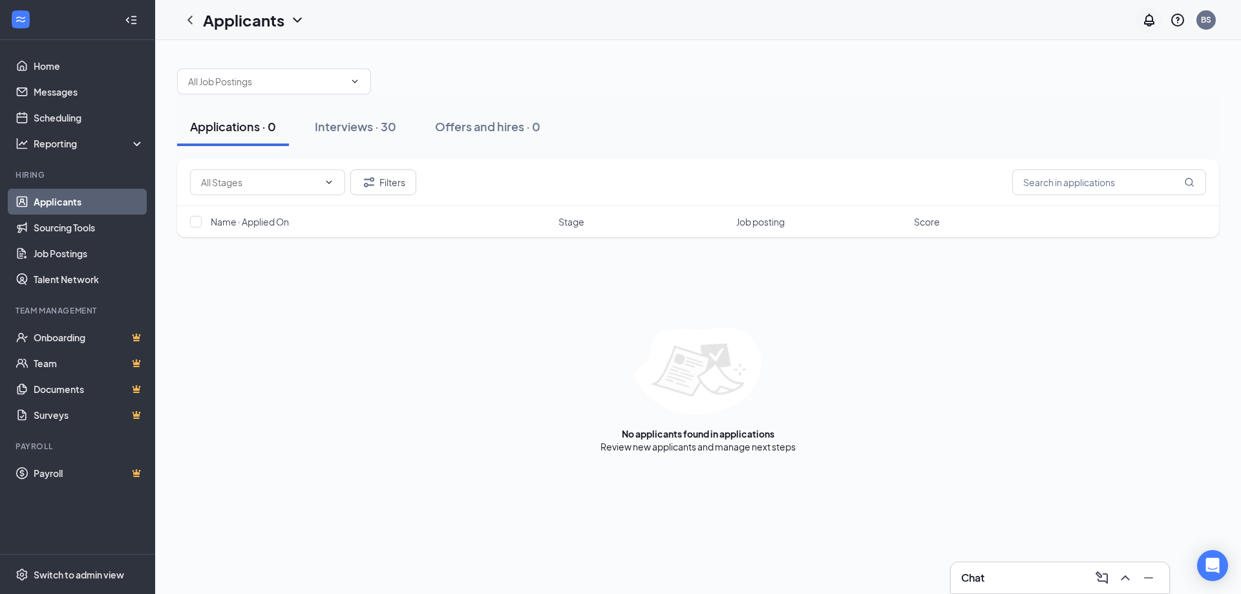
click at [1150, 19] on icon "Notifications" at bounding box center [1149, 20] width 16 height 16
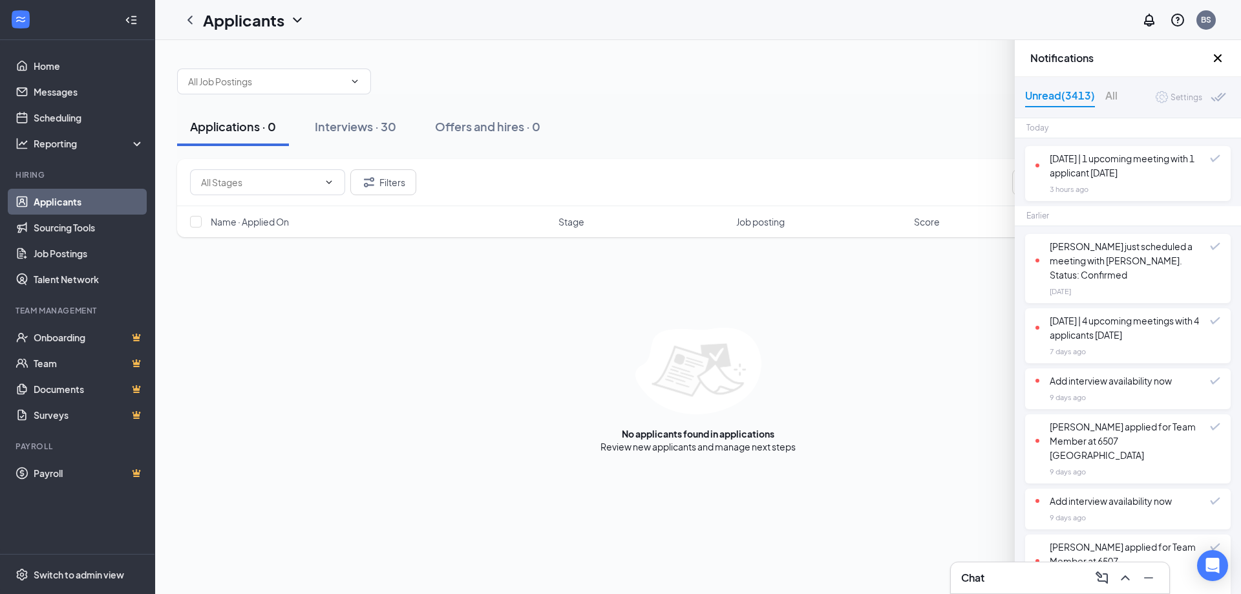
click at [927, 46] on div "Applications · 0 Interviews · 30 Offers and hires · 0 Filters Name · Applied On…" at bounding box center [698, 254] width 1086 height 428
click at [1218, 56] on icon "Cross" at bounding box center [1218, 58] width 16 height 16
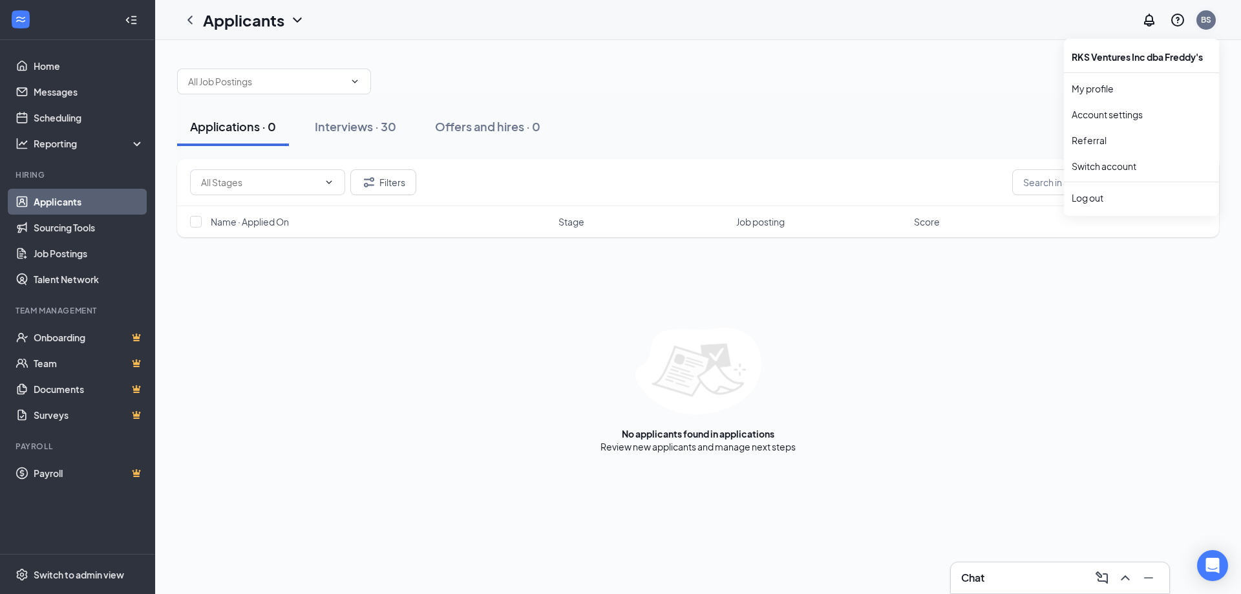
click at [1210, 19] on div "BS" at bounding box center [1206, 19] width 10 height 11
click at [940, 90] on div at bounding box center [698, 75] width 1042 height 39
click at [51, 360] on link "Team" at bounding box center [89, 363] width 111 height 26
click at [61, 115] on link "Scheduling" at bounding box center [89, 118] width 111 height 26
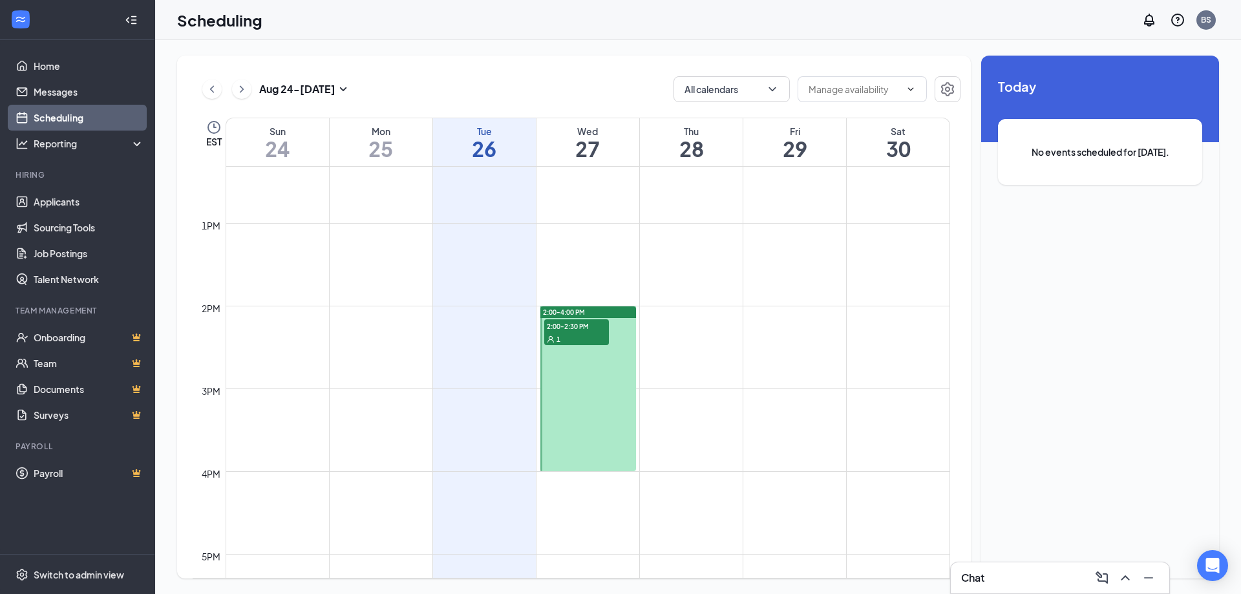
scroll to position [1023, 0]
click at [702, 310] on td at bounding box center [588, 312] width 724 height 21
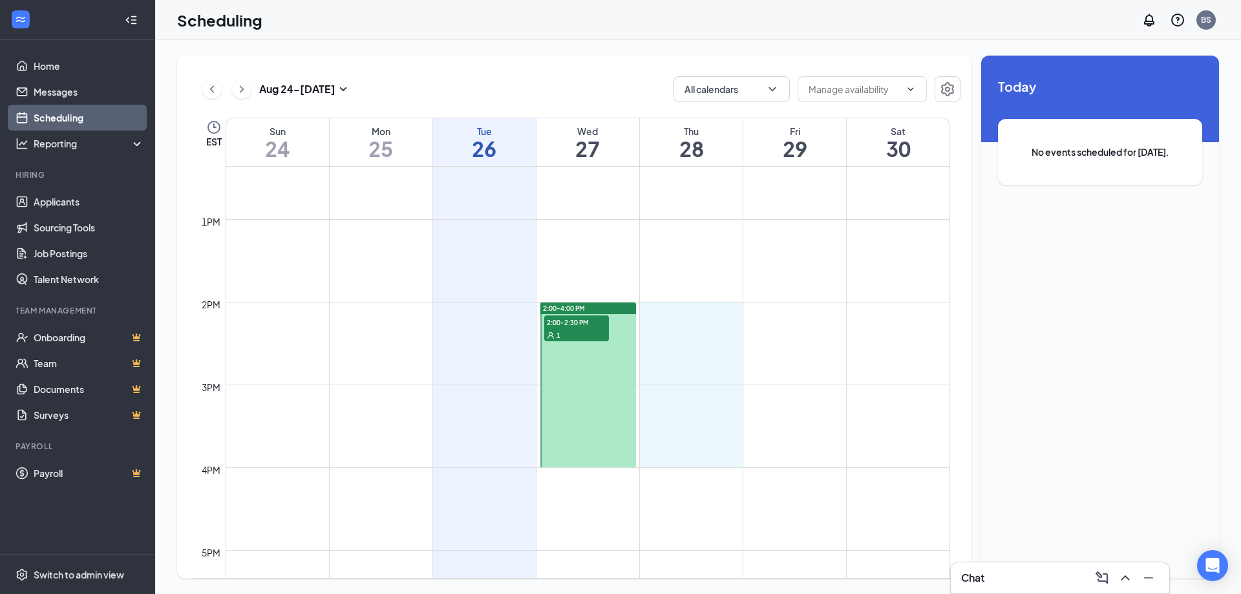
drag, startPoint x: 702, startPoint y: 311, endPoint x: 688, endPoint y: 447, distance: 136.4
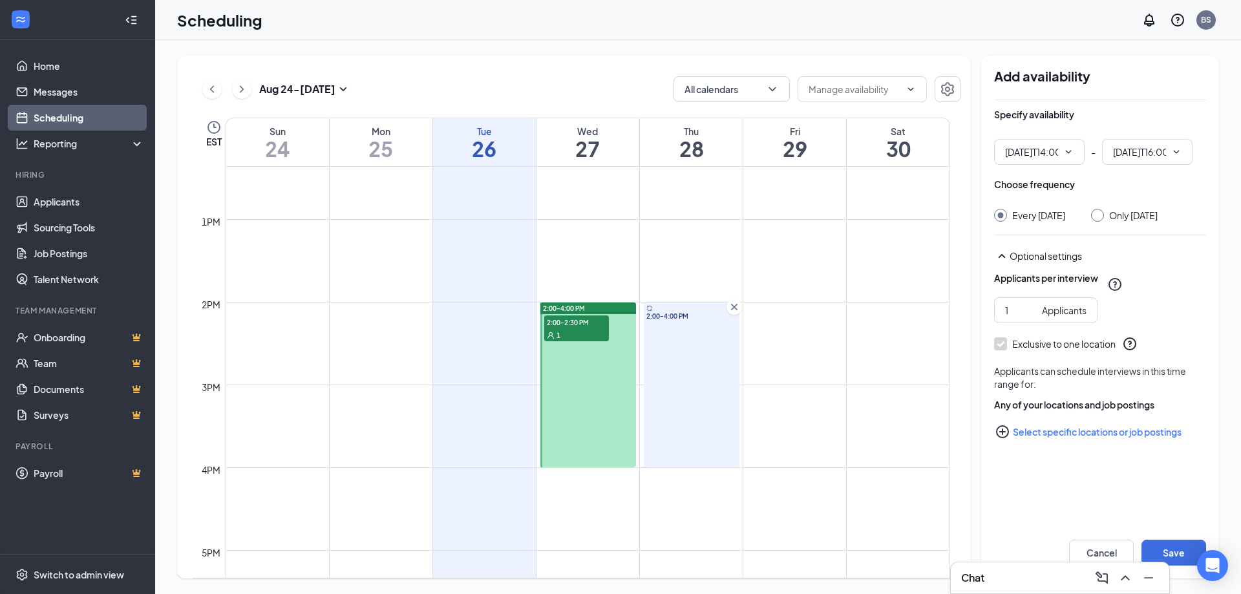
type input "02:00 PM"
type input "04:00 PM"
click at [1171, 548] on button "Save" at bounding box center [1173, 553] width 65 height 26
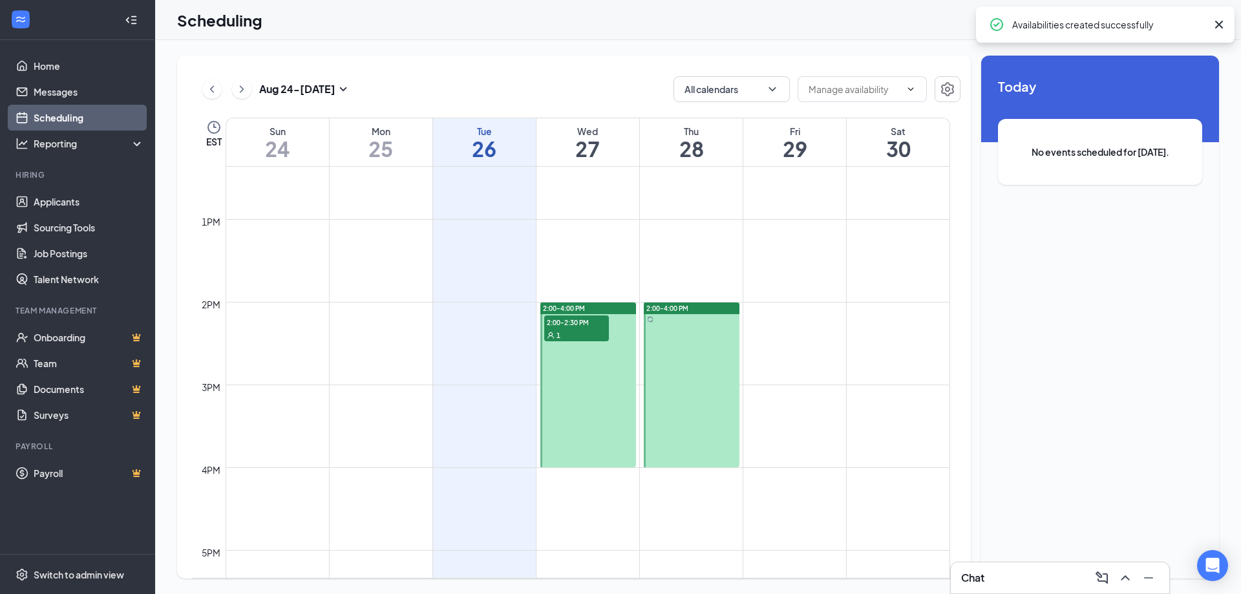
click at [488, 307] on td at bounding box center [588, 312] width 724 height 21
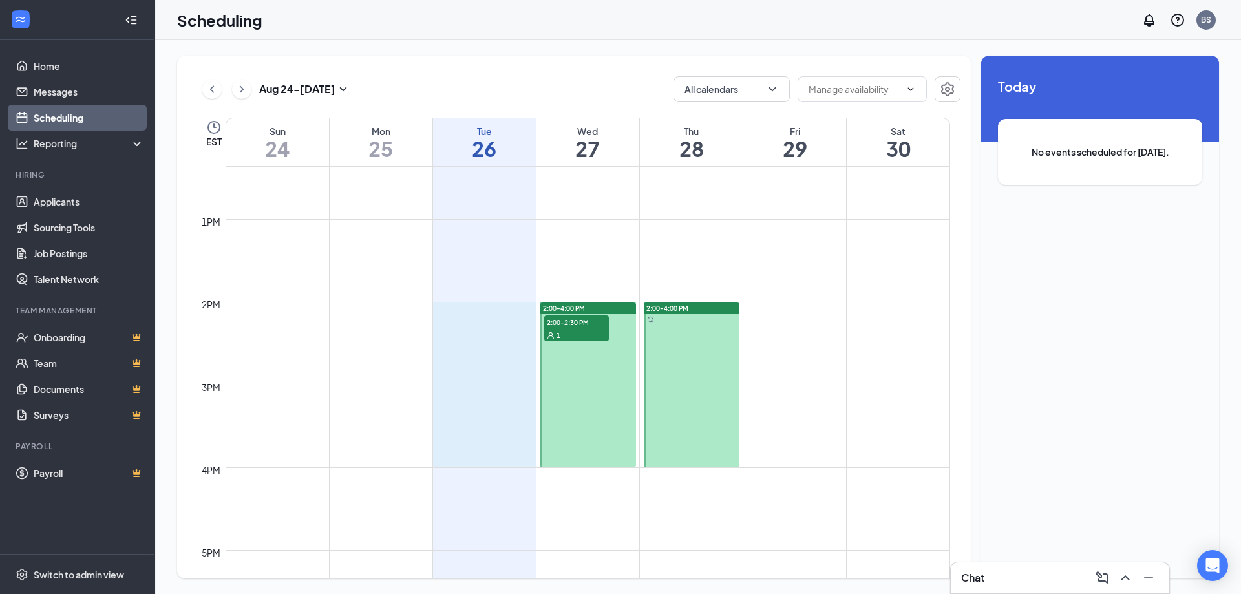
drag, startPoint x: 489, startPoint y: 310, endPoint x: 488, endPoint y: 447, distance: 137.0
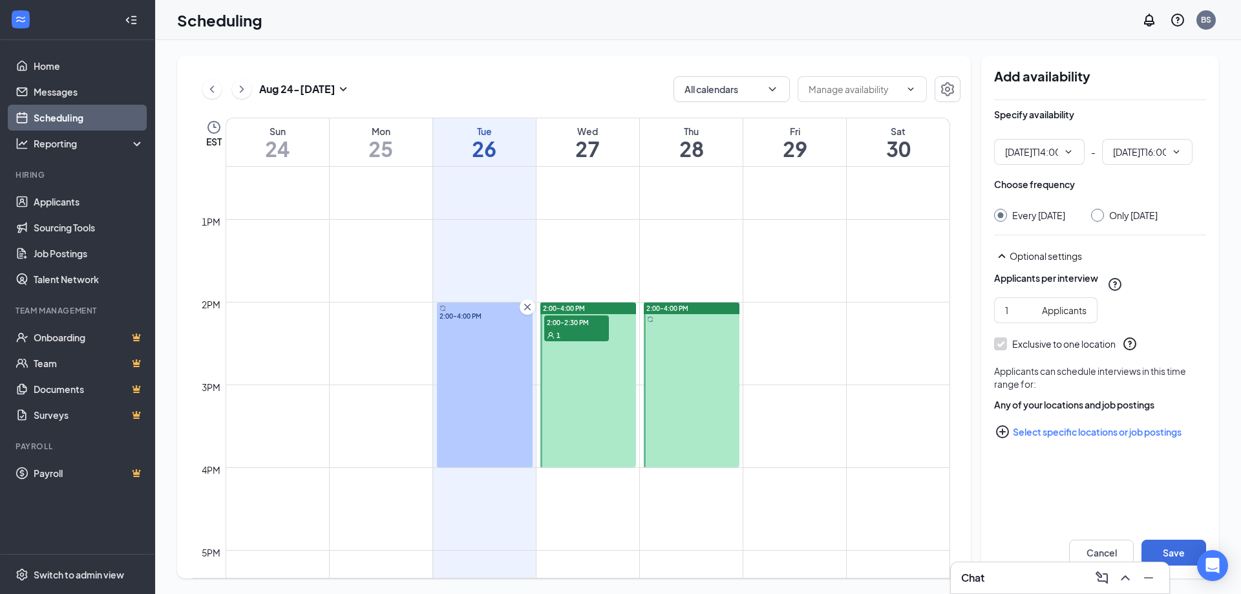
type input "02:00 PM"
type input "04:00 PM"
click at [1174, 549] on button "Save" at bounding box center [1173, 553] width 65 height 26
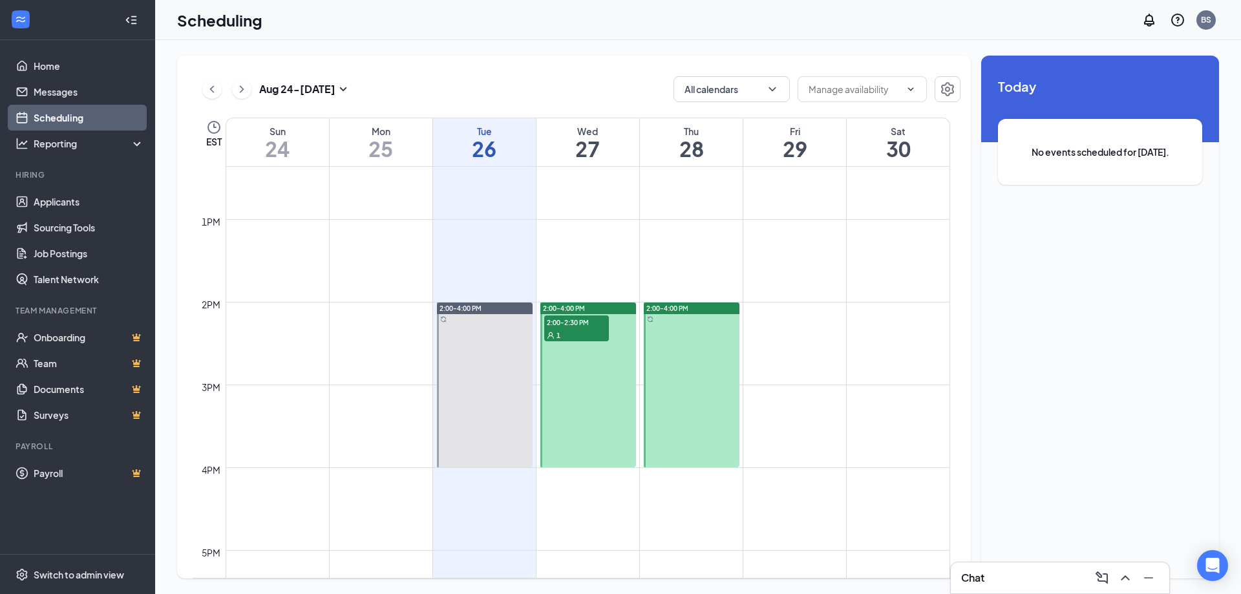
click at [559, 26] on div "Scheduling BS" at bounding box center [698, 20] width 1086 height 40
